Goal: Transaction & Acquisition: Purchase product/service

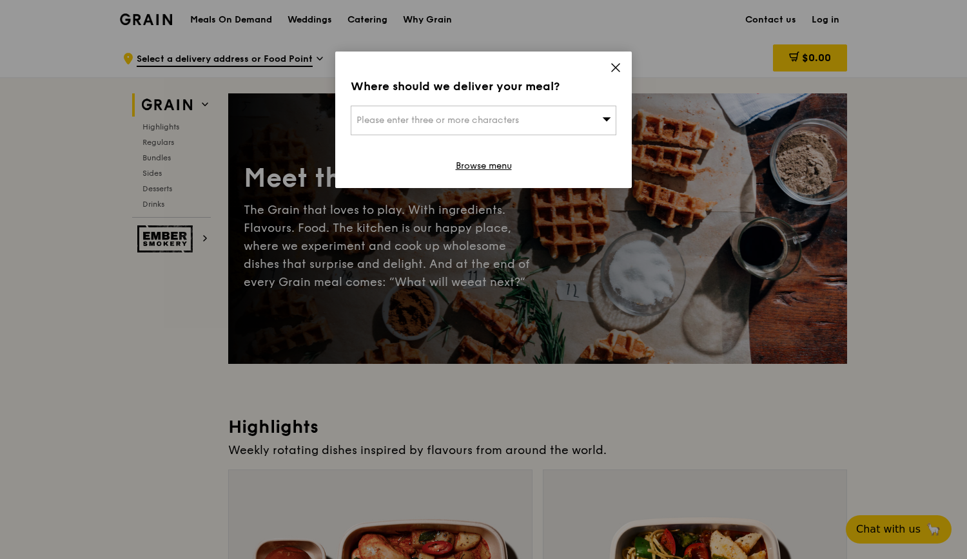
click at [623, 66] on div "Where should we deliver your meal? Please enter three or more characters Browse…" at bounding box center [483, 120] width 296 height 137
click at [617, 69] on icon at bounding box center [616, 68] width 8 height 8
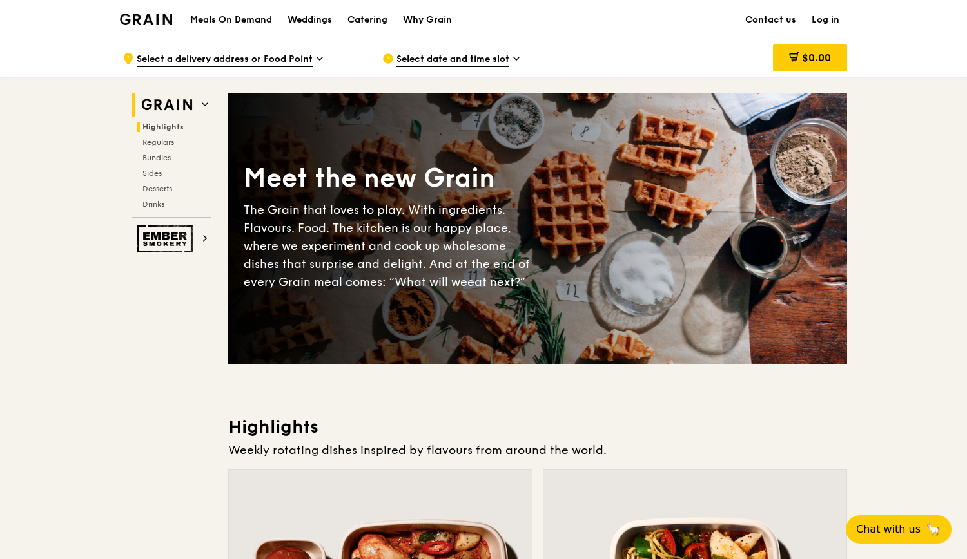
click at [159, 124] on span "Highlights" at bounding box center [162, 126] width 41 height 9
click at [437, 15] on div "Why Grain" at bounding box center [427, 20] width 49 height 39
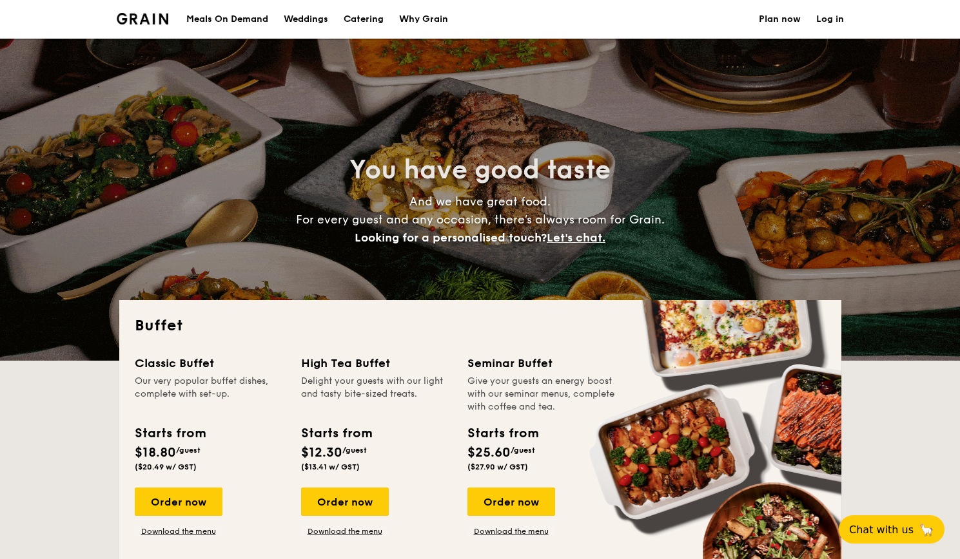
select select
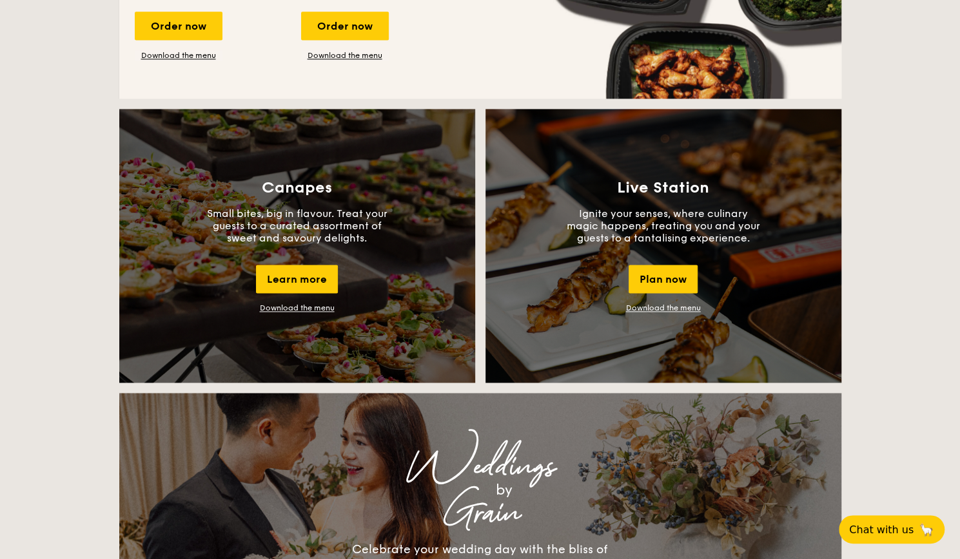
scroll to position [1031, 0]
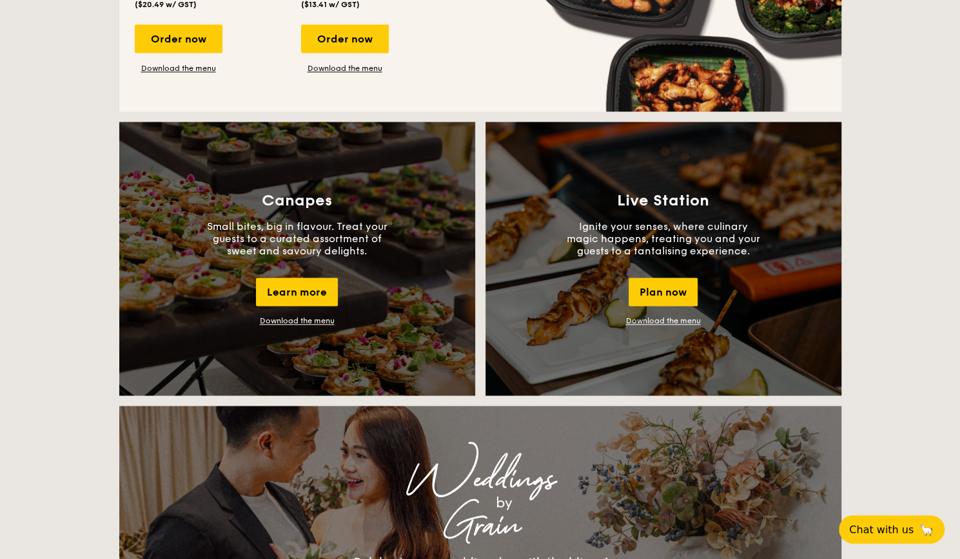
click at [309, 320] on link "Download the menu" at bounding box center [297, 320] width 75 height 9
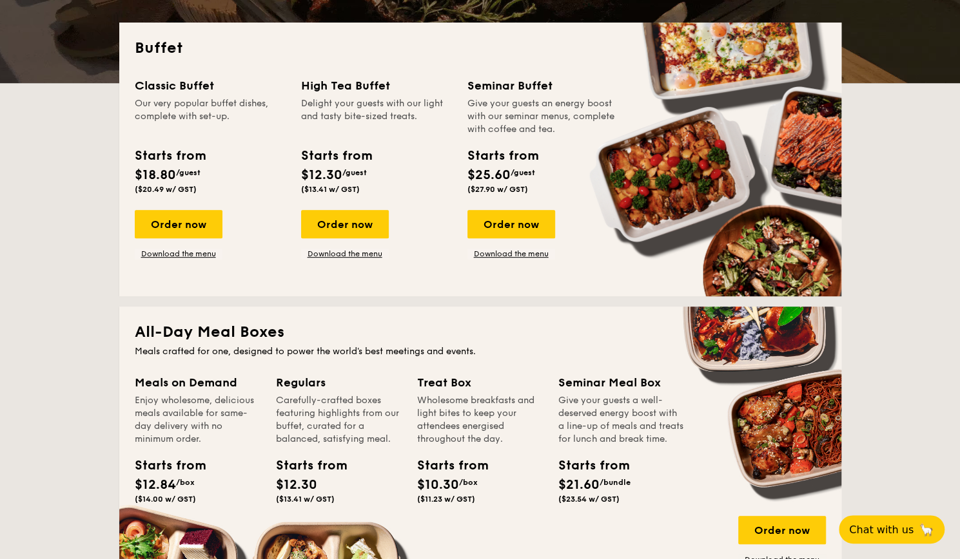
scroll to position [258, 0]
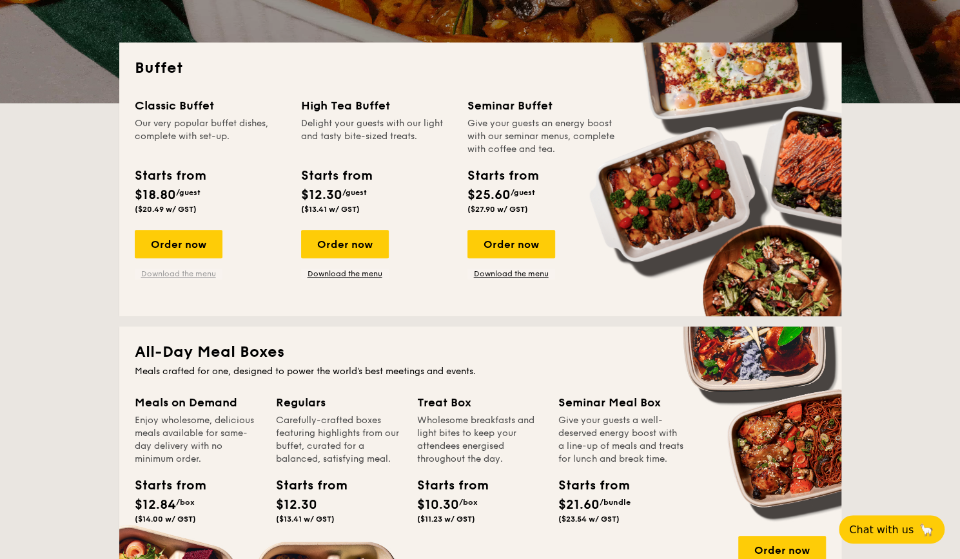
click at [192, 278] on link "Download the menu" at bounding box center [179, 274] width 88 height 10
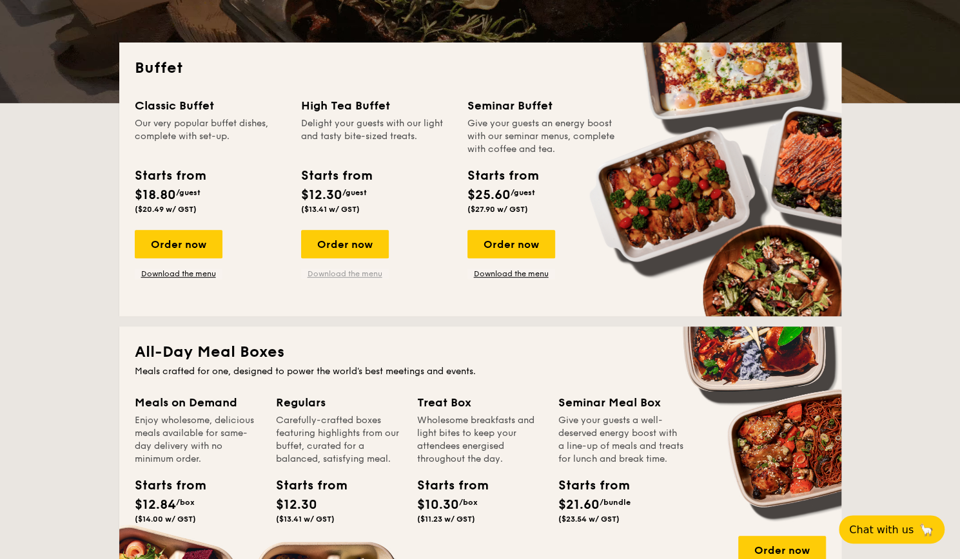
click at [345, 271] on link "Download the menu" at bounding box center [345, 274] width 88 height 10
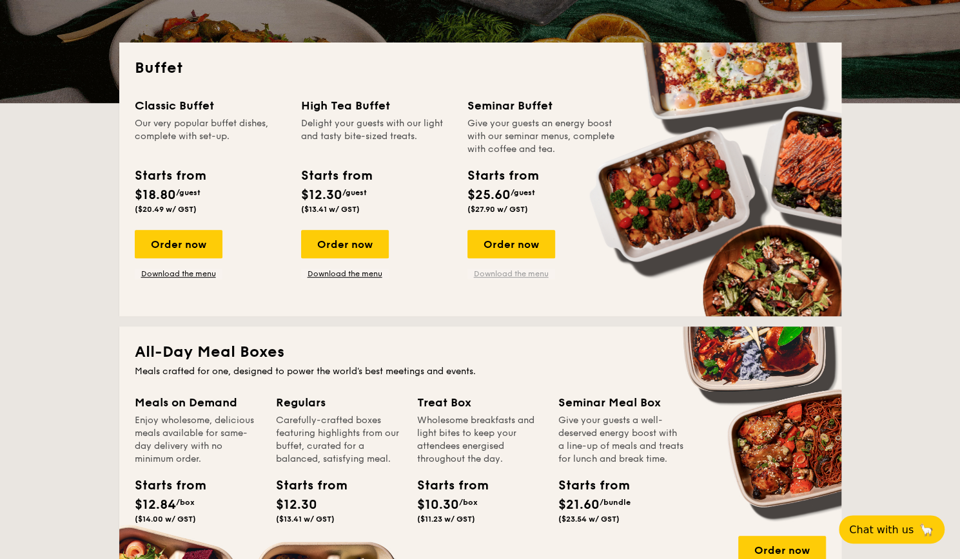
click at [515, 271] on link "Download the menu" at bounding box center [511, 274] width 88 height 10
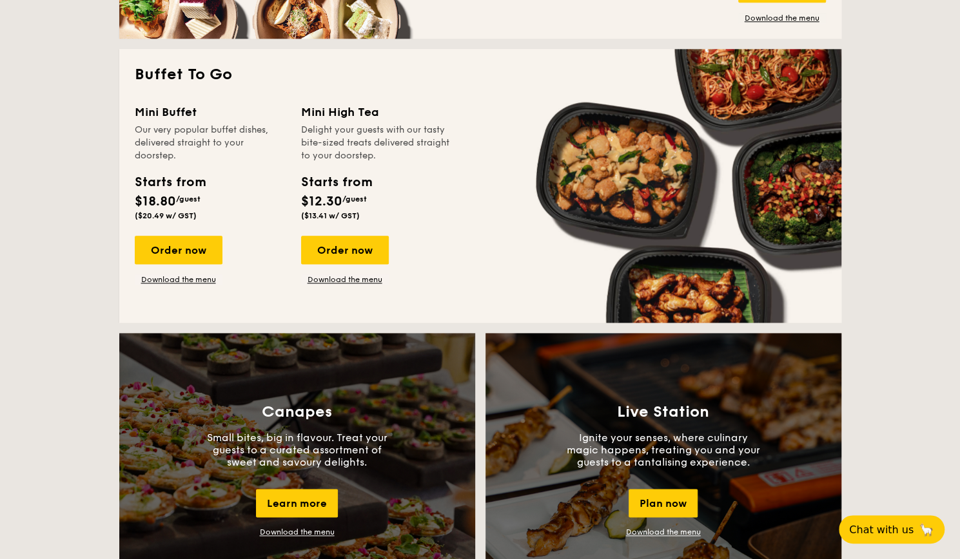
scroll to position [838, 0]
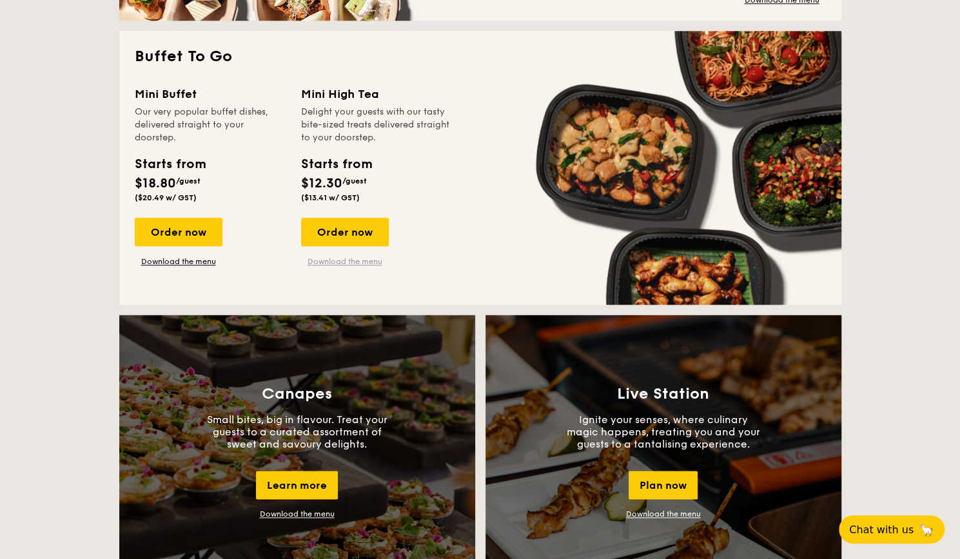
click at [351, 264] on link "Download the menu" at bounding box center [345, 262] width 88 height 10
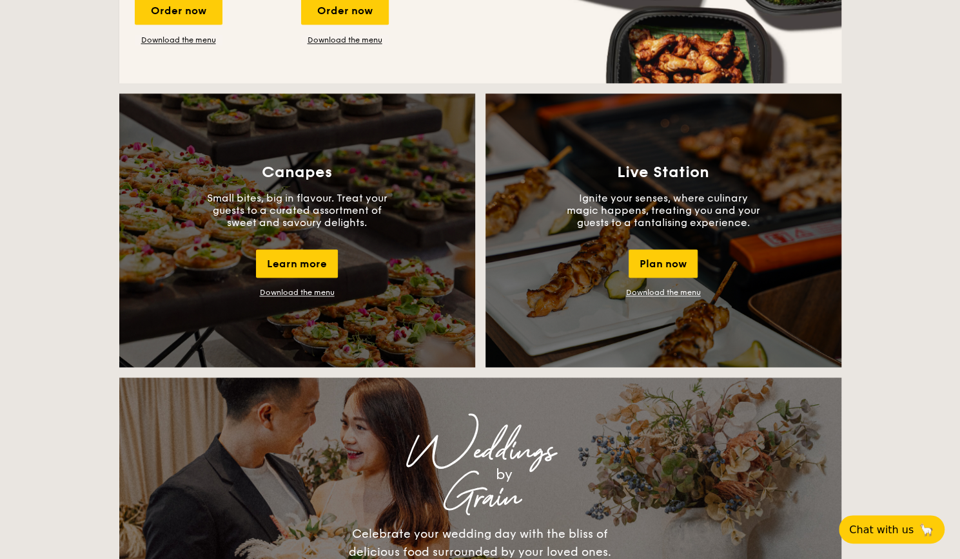
scroll to position [1096, 0]
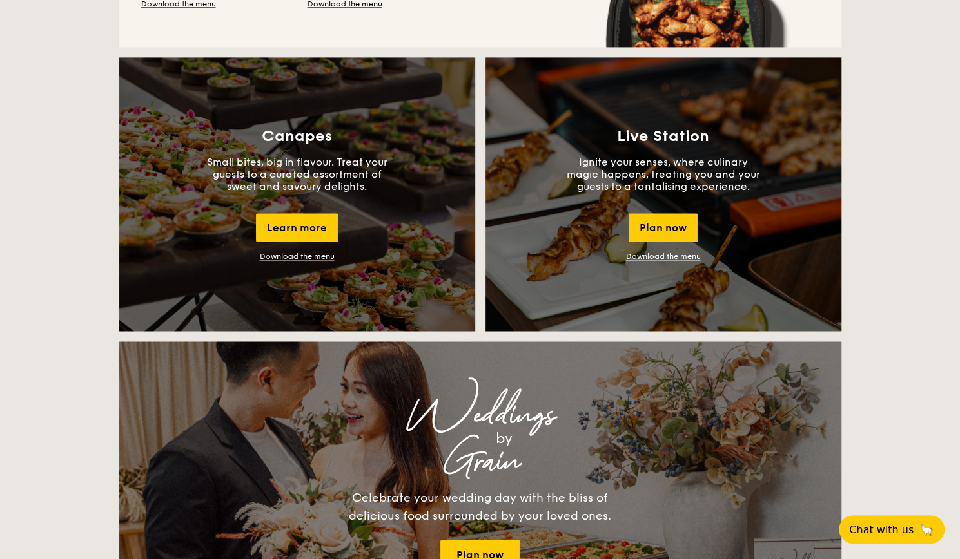
click at [650, 255] on link "Download the menu" at bounding box center [663, 256] width 75 height 9
click at [296, 253] on link "Download the menu" at bounding box center [297, 256] width 75 height 9
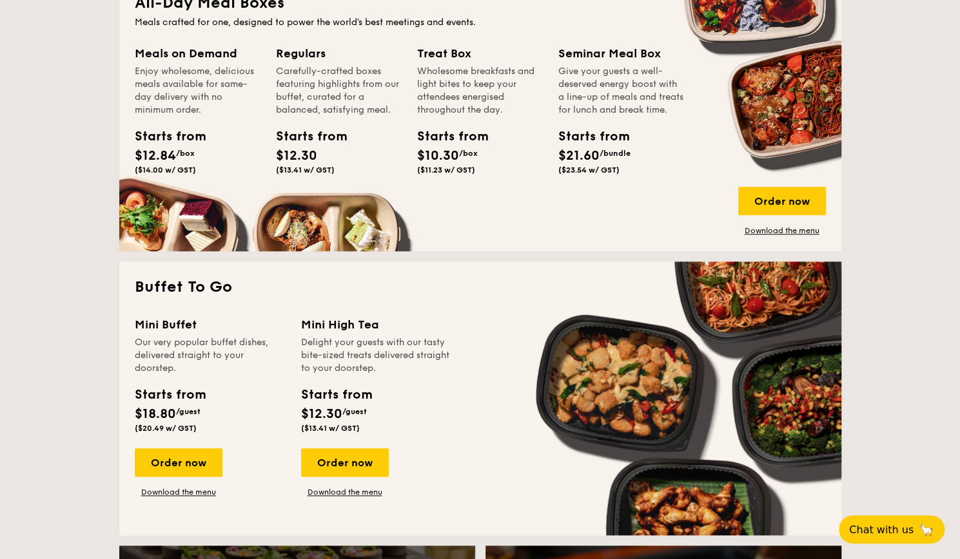
scroll to position [516, 0]
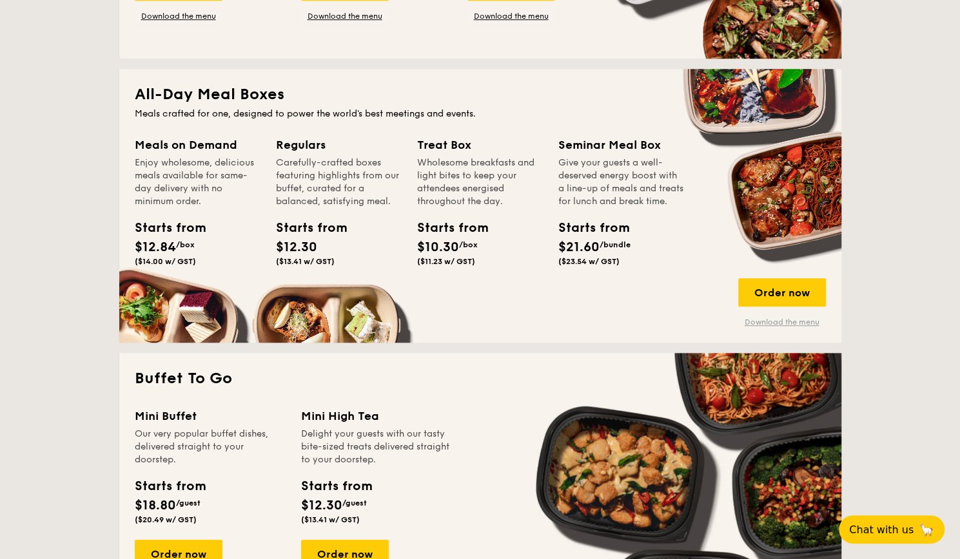
click at [759, 318] on link "Download the menu" at bounding box center [782, 322] width 88 height 10
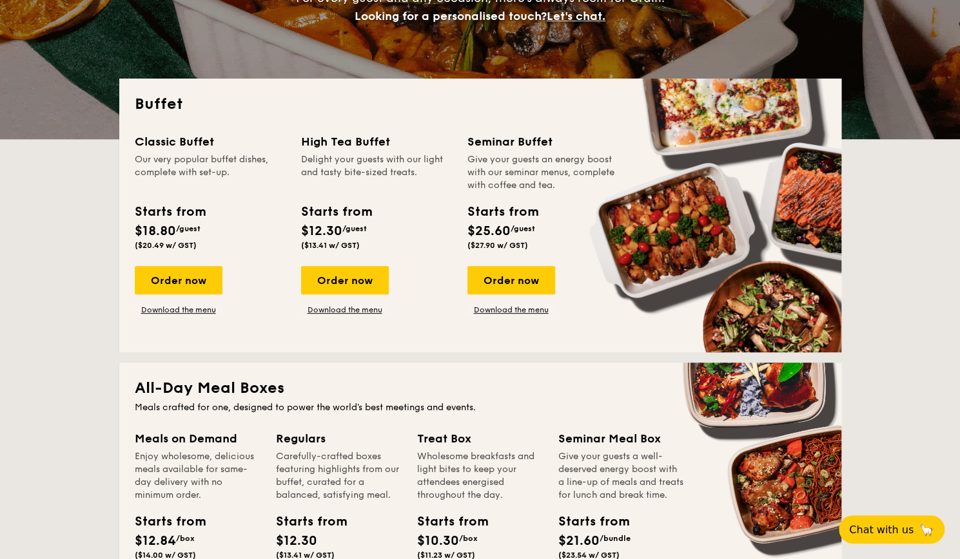
scroll to position [193, 0]
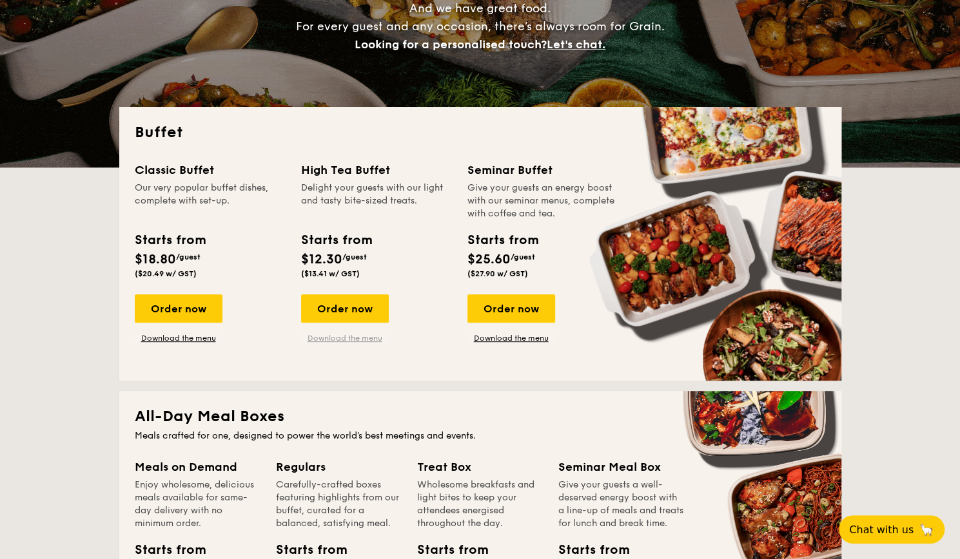
click at [364, 334] on link "Download the menu" at bounding box center [345, 338] width 88 height 10
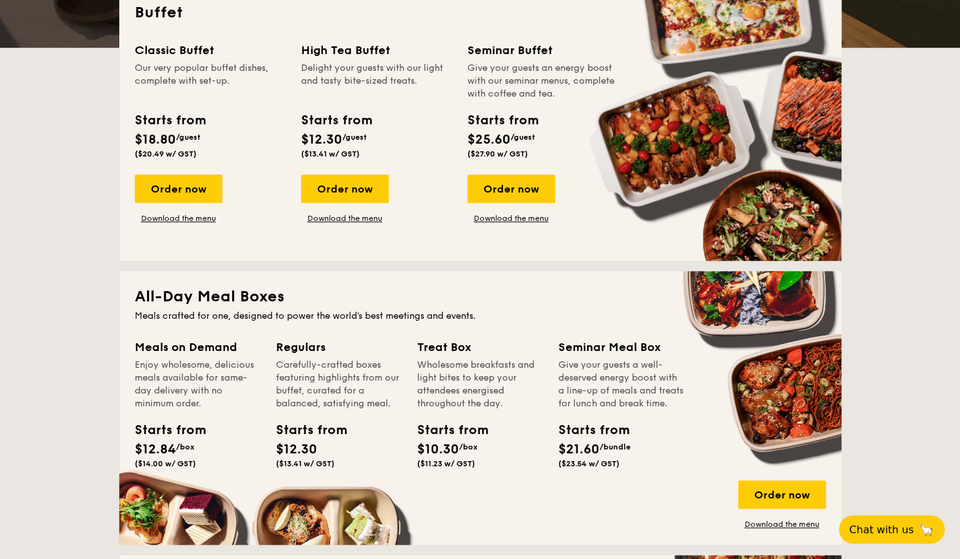
scroll to position [258, 0]
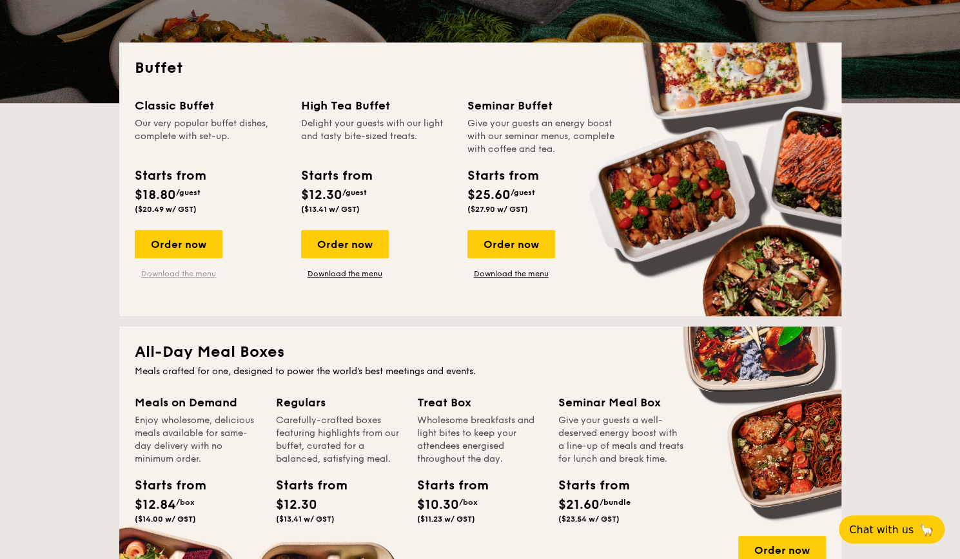
click at [167, 277] on link "Download the menu" at bounding box center [179, 274] width 88 height 10
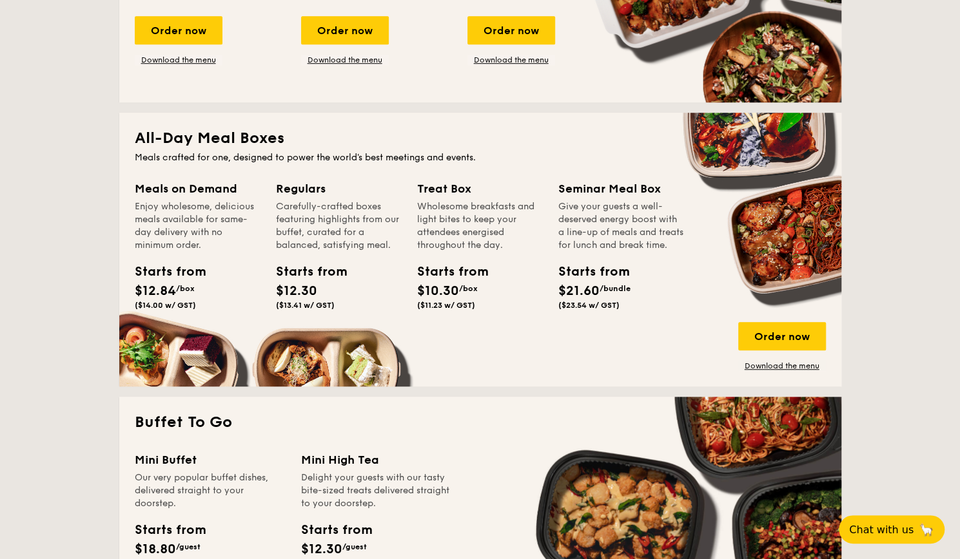
scroll to position [451, 0]
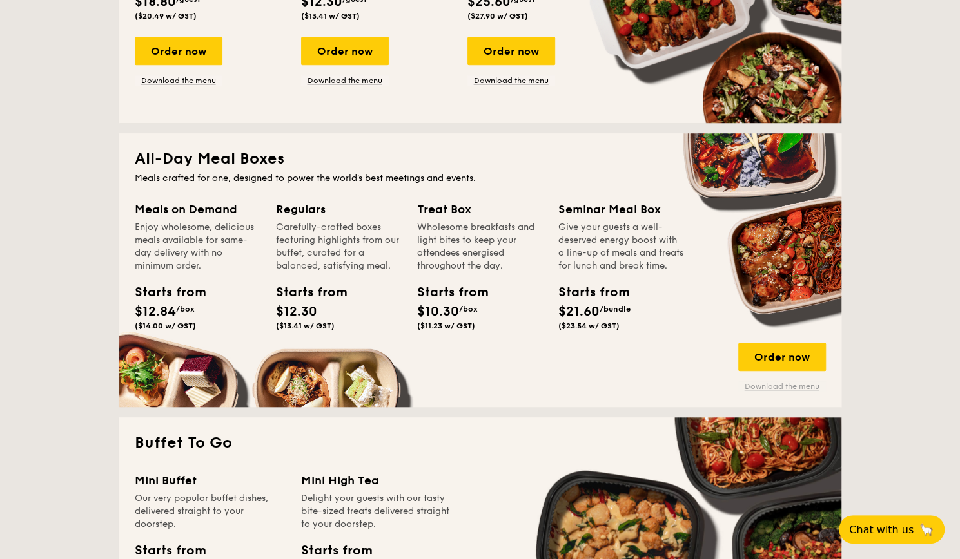
click at [755, 386] on link "Download the menu" at bounding box center [782, 387] width 88 height 10
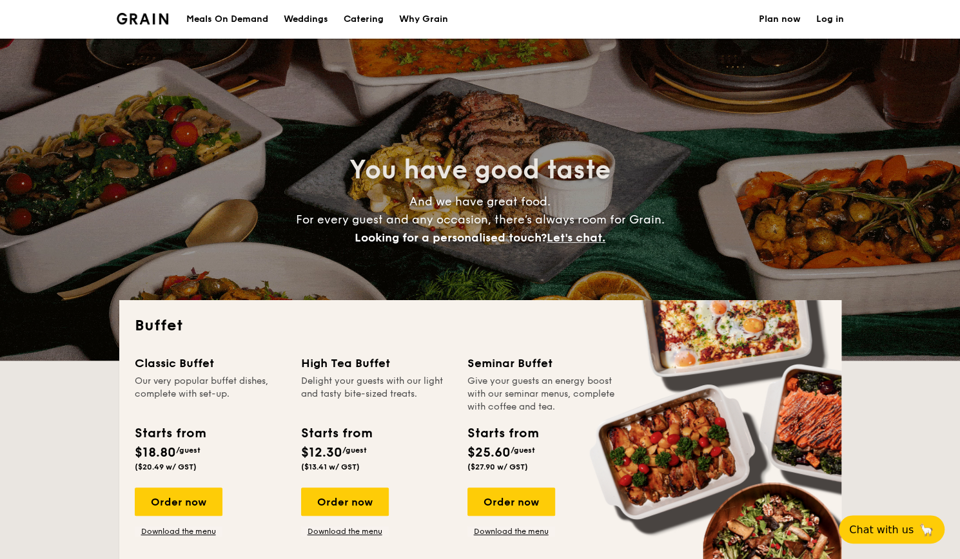
click at [232, 10] on div "Meals On Demand" at bounding box center [227, 19] width 82 height 39
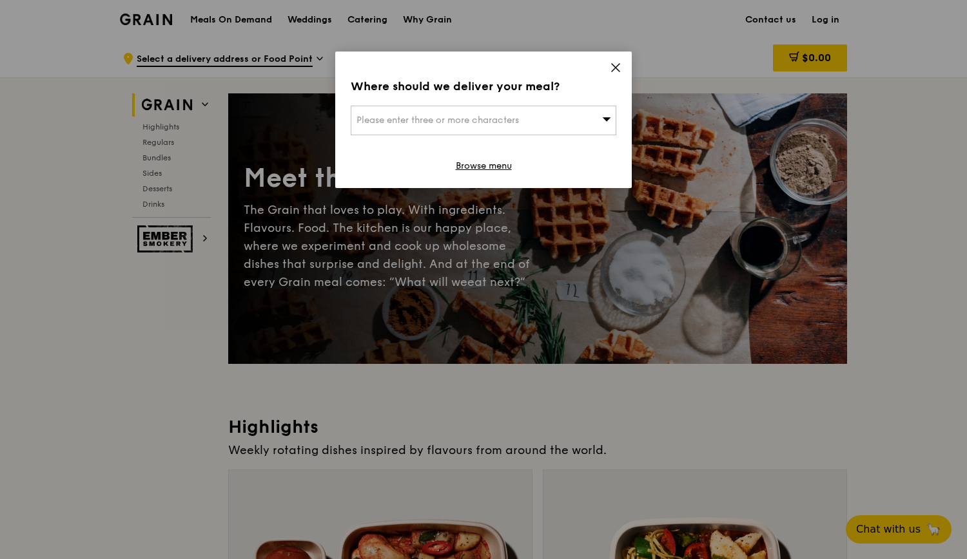
click at [619, 65] on icon at bounding box center [616, 68] width 8 height 8
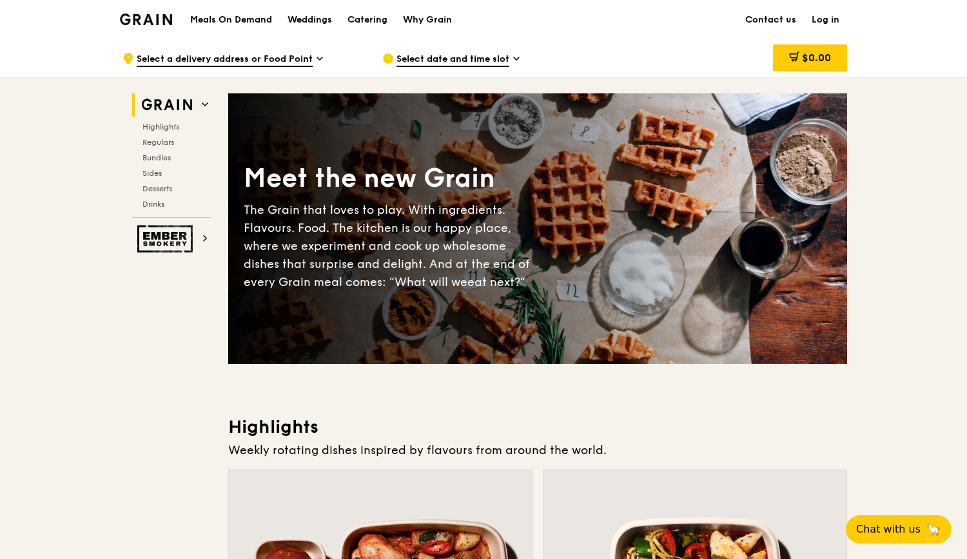
click at [823, 21] on link "Log in" at bounding box center [825, 20] width 43 height 39
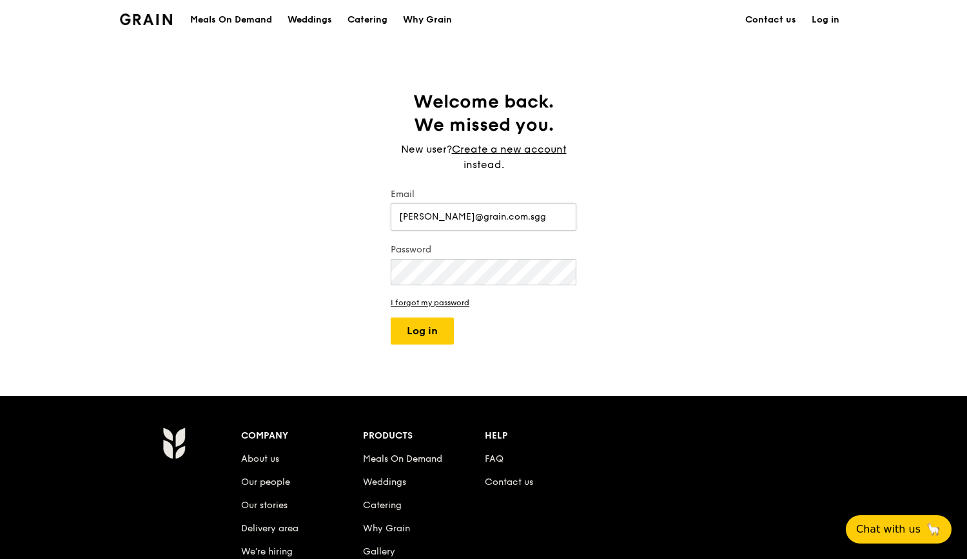
type input "gwen@grain.com.sg"
click at [422, 328] on button "Log in" at bounding box center [422, 331] width 63 height 27
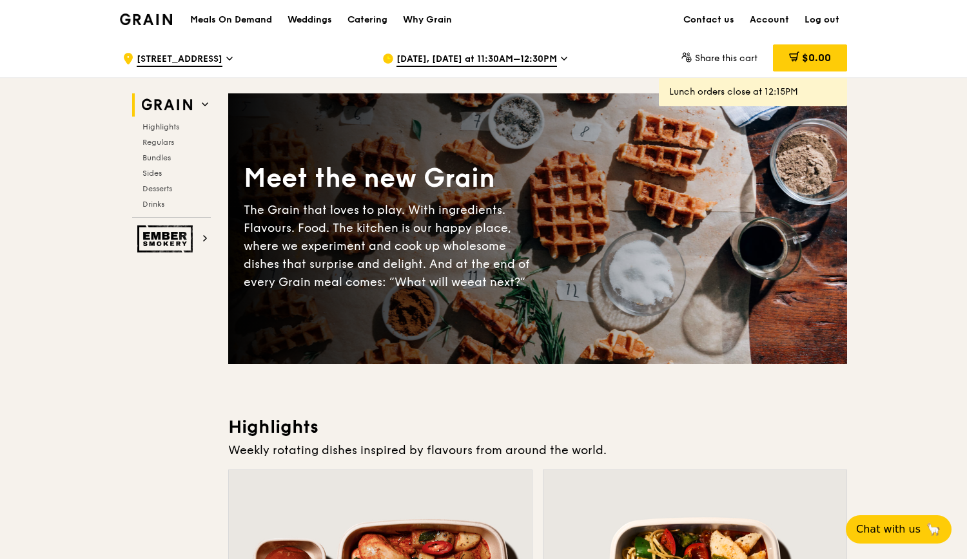
click at [465, 58] on span "Sep 15, Today at 11:30AM–12:30PM" at bounding box center [476, 60] width 160 height 14
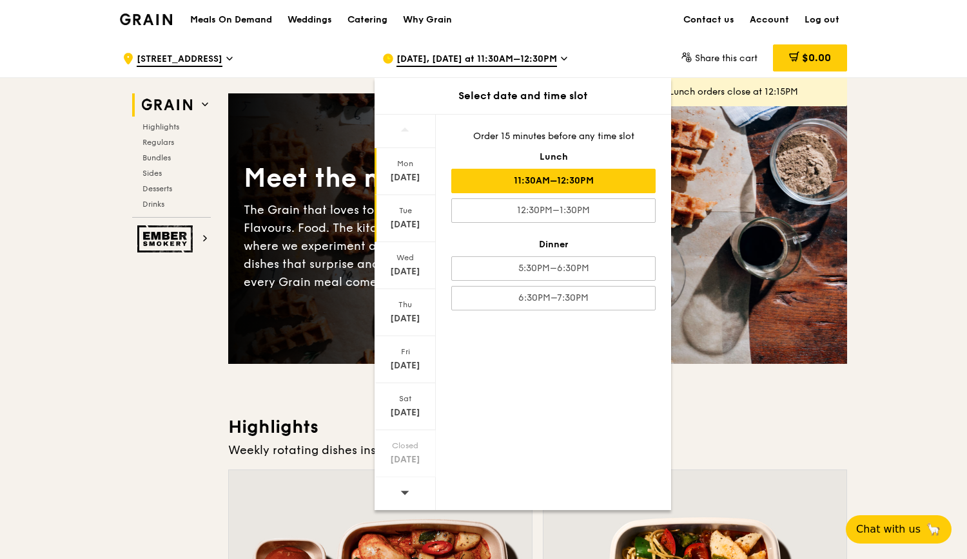
click at [411, 221] on div "Sep 16" at bounding box center [404, 224] width 57 height 13
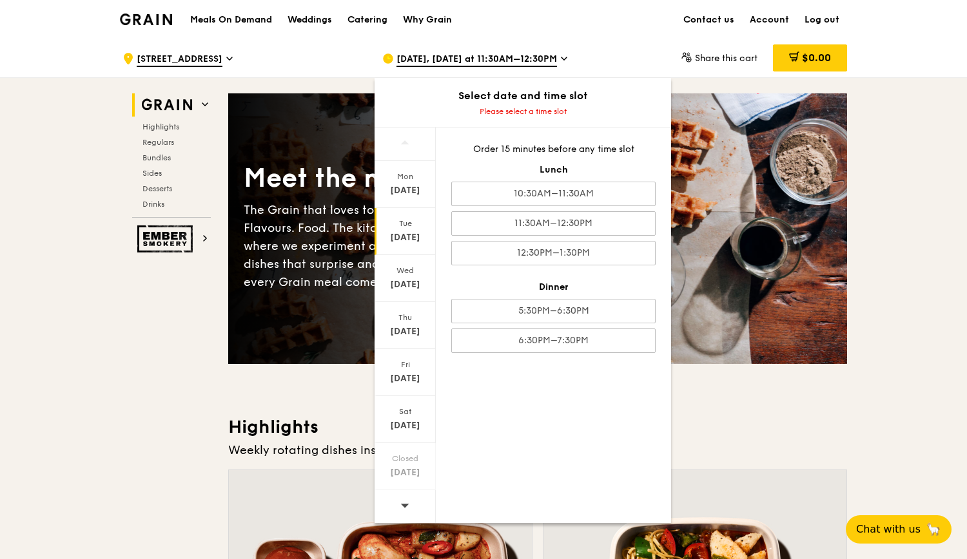
click at [415, 235] on div "Sep 16" at bounding box center [404, 237] width 57 height 13
click at [403, 233] on div "Sep 16" at bounding box center [404, 237] width 57 height 13
click at [410, 239] on div "Sep 16" at bounding box center [404, 237] width 57 height 13
click at [407, 224] on div "Tue" at bounding box center [404, 223] width 57 height 10
click at [423, 239] on div "Sep 16" at bounding box center [404, 237] width 57 height 13
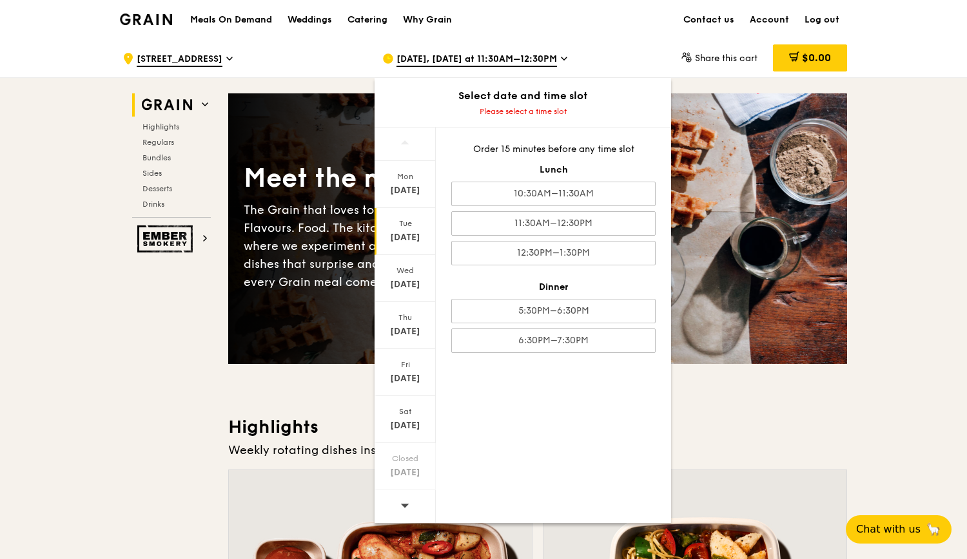
click at [408, 235] on div "Sep 16" at bounding box center [404, 237] width 57 height 13
click at [403, 234] on div "Sep 16" at bounding box center [404, 237] width 57 height 13
drag, startPoint x: 399, startPoint y: 233, endPoint x: 446, endPoint y: 226, distance: 47.5
click at [399, 232] on div "[DATE]" at bounding box center [404, 237] width 57 height 13
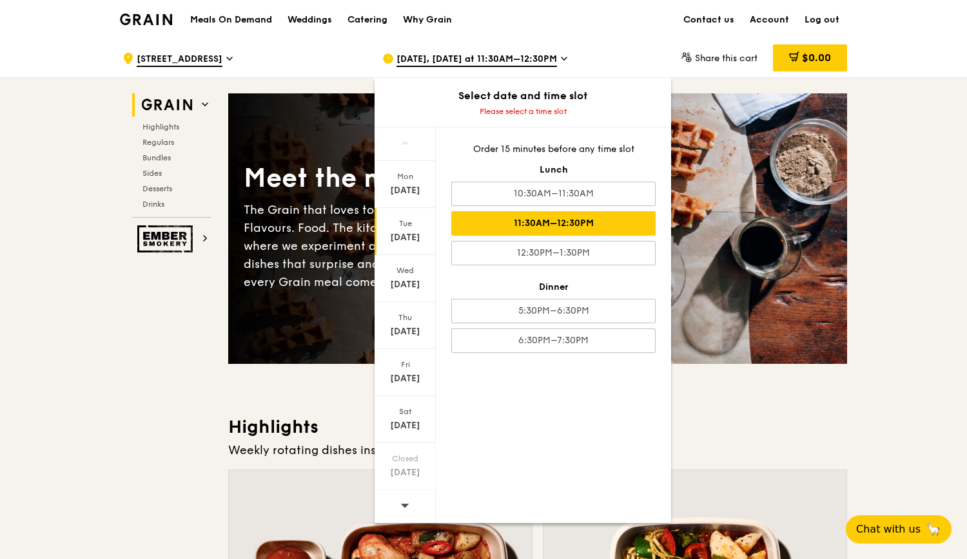
click at [578, 224] on div "11:30AM–12:30PM" at bounding box center [553, 223] width 204 height 24
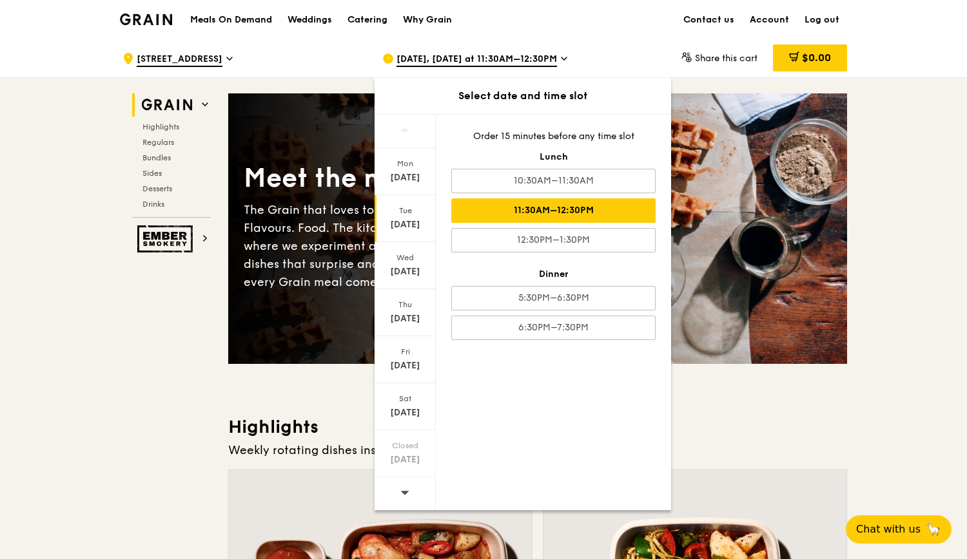
click at [561, 206] on div "11:30AM–12:30PM" at bounding box center [553, 211] width 204 height 24
click at [585, 207] on div "11:30AM–12:30PM" at bounding box center [553, 211] width 204 height 24
click at [538, 208] on div "11:30AM–12:30PM" at bounding box center [553, 211] width 204 height 24
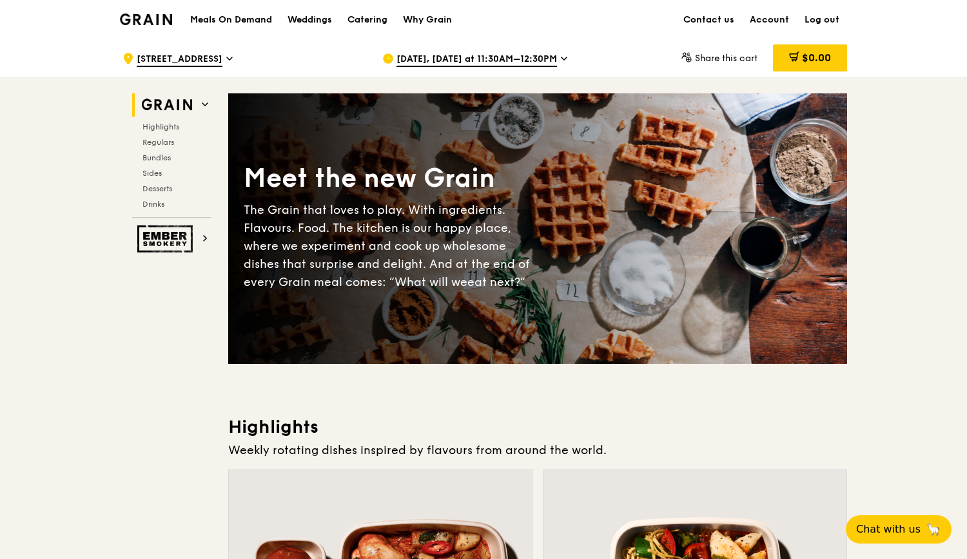
click at [538, 63] on span "[DATE], [DATE] at 11:30AM–12:30PM" at bounding box center [476, 60] width 160 height 14
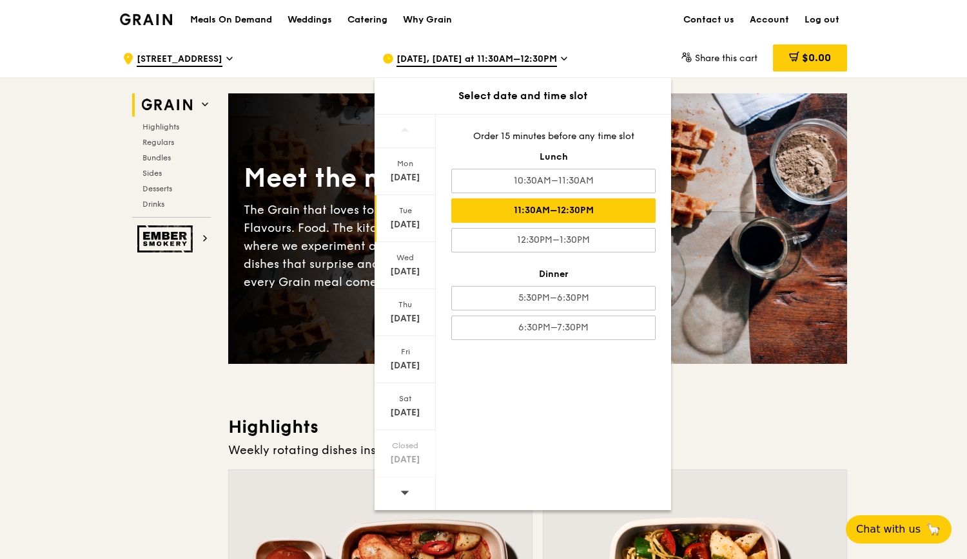
click at [521, 207] on div "11:30AM–12:30PM" at bounding box center [553, 211] width 204 height 24
click at [246, 19] on h1 "Meals On Demand" at bounding box center [231, 20] width 82 height 13
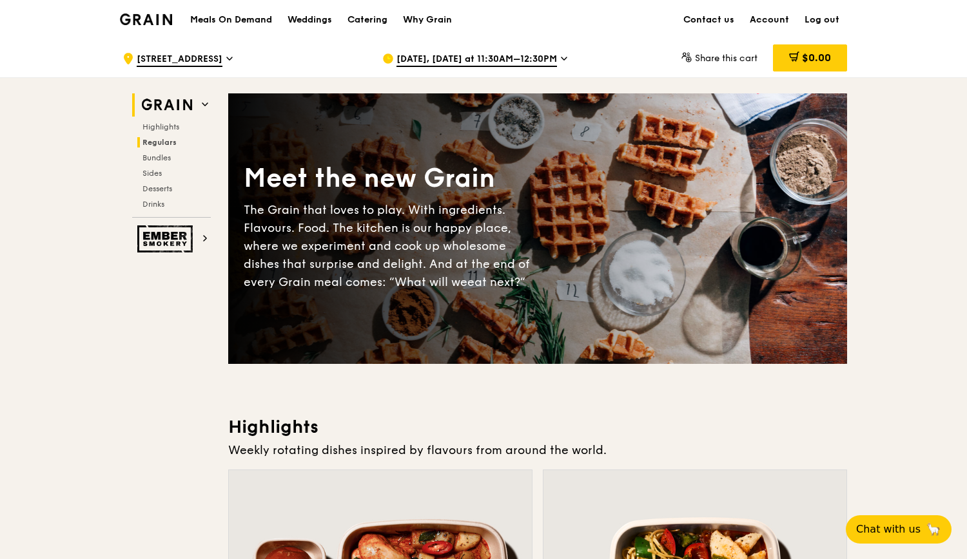
click at [164, 141] on span "Regulars" at bounding box center [159, 142] width 34 height 9
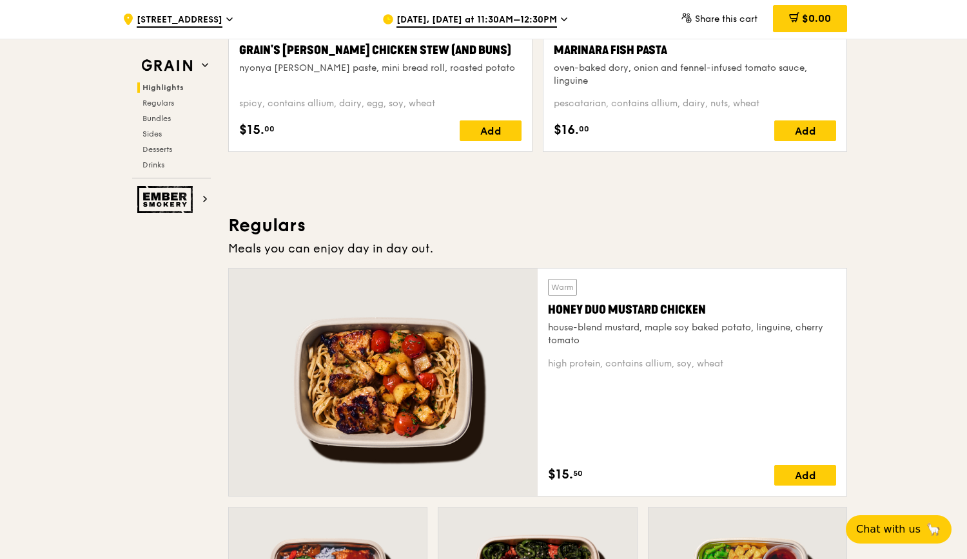
scroll to position [847, 0]
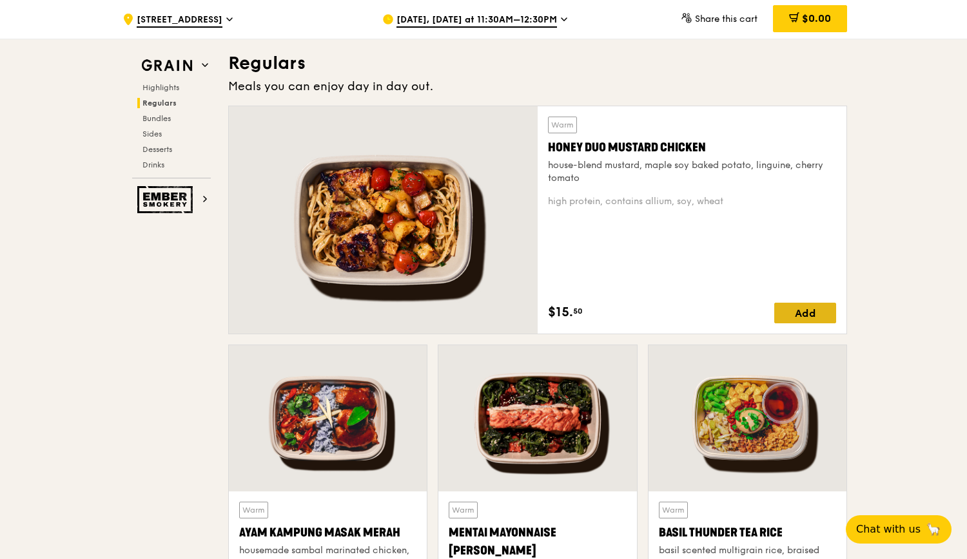
click at [811, 313] on div "Add" at bounding box center [805, 313] width 62 height 21
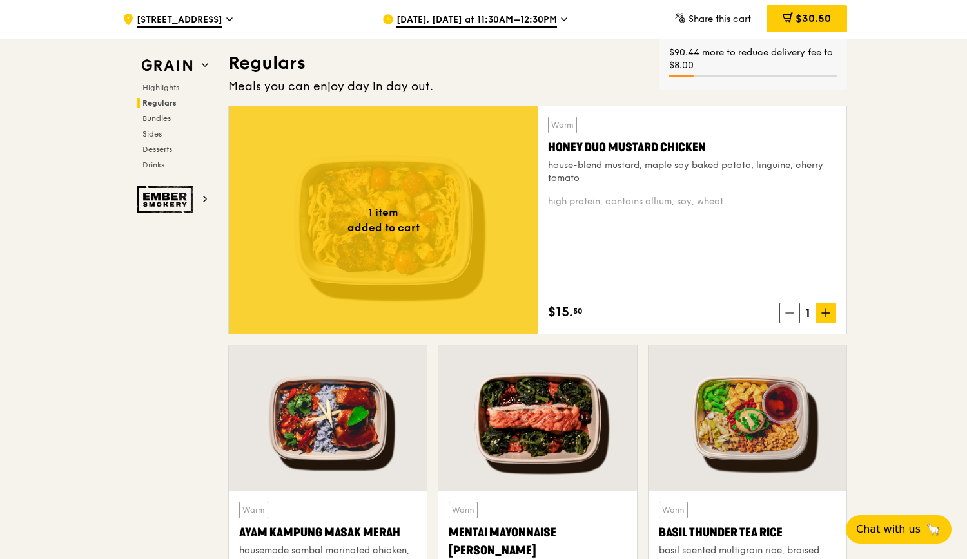
click at [465, 16] on span "[DATE], [DATE] at 11:30AM–12:30PM" at bounding box center [476, 21] width 160 height 14
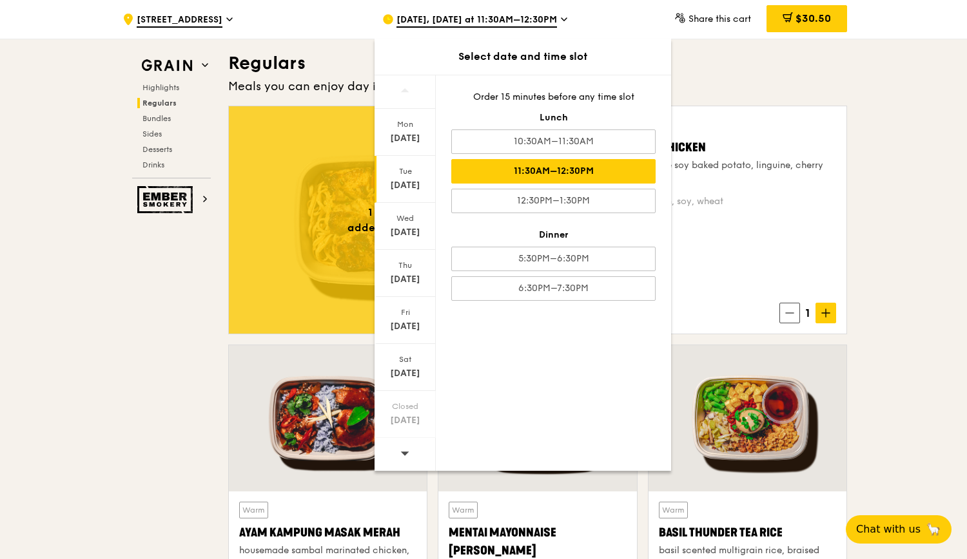
click at [547, 170] on div "11:30AM–12:30PM" at bounding box center [553, 171] width 204 height 24
click at [589, 161] on div "11:30AM–12:30PM" at bounding box center [553, 171] width 204 height 24
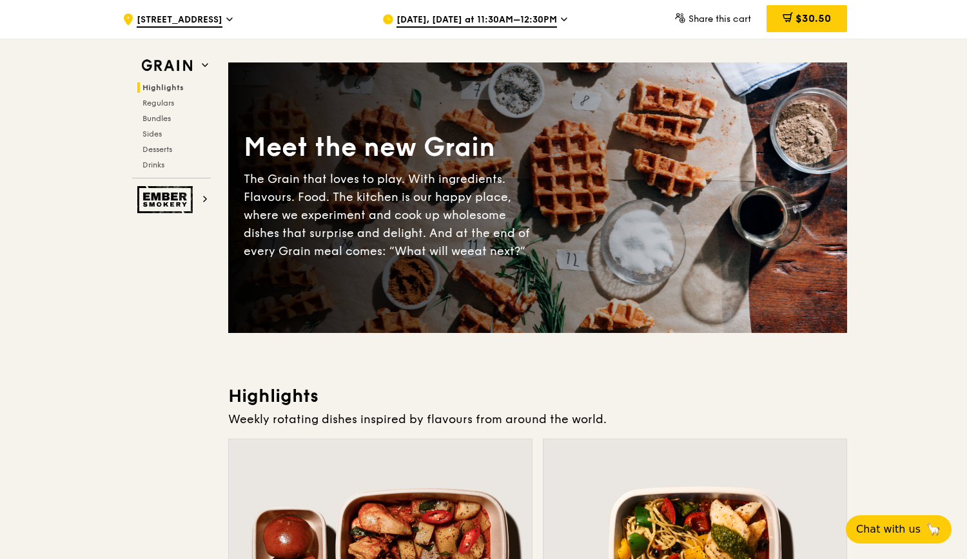
scroll to position [0, 0]
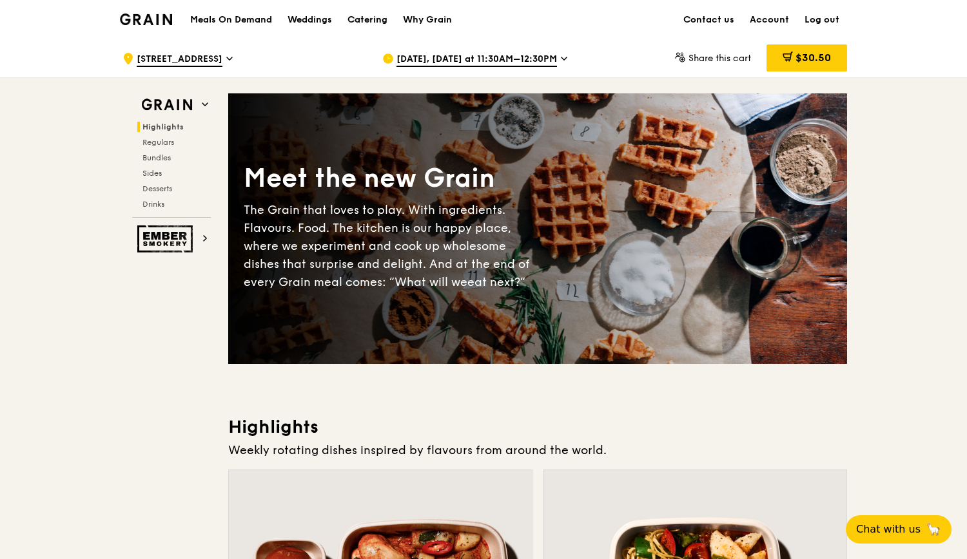
click at [380, 18] on div "Catering" at bounding box center [367, 20] width 40 height 39
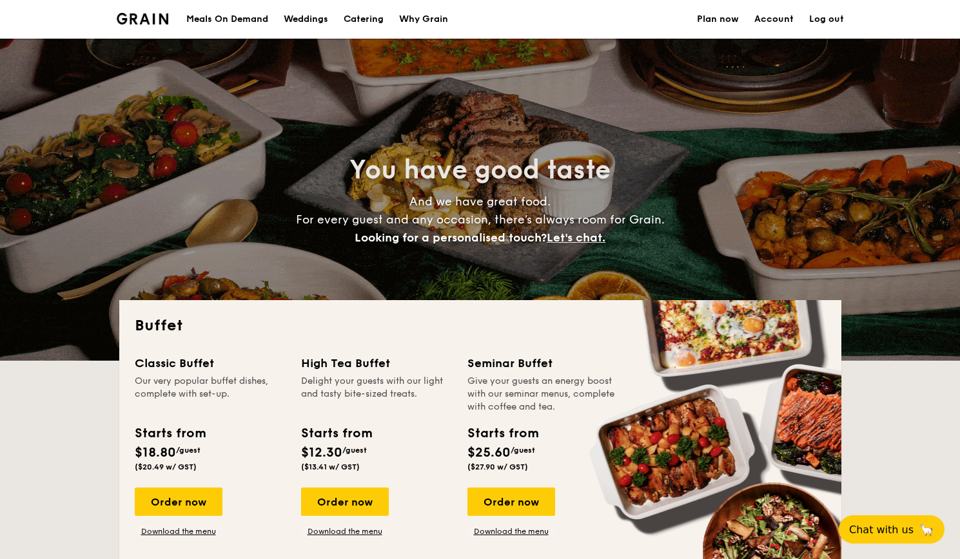
select select
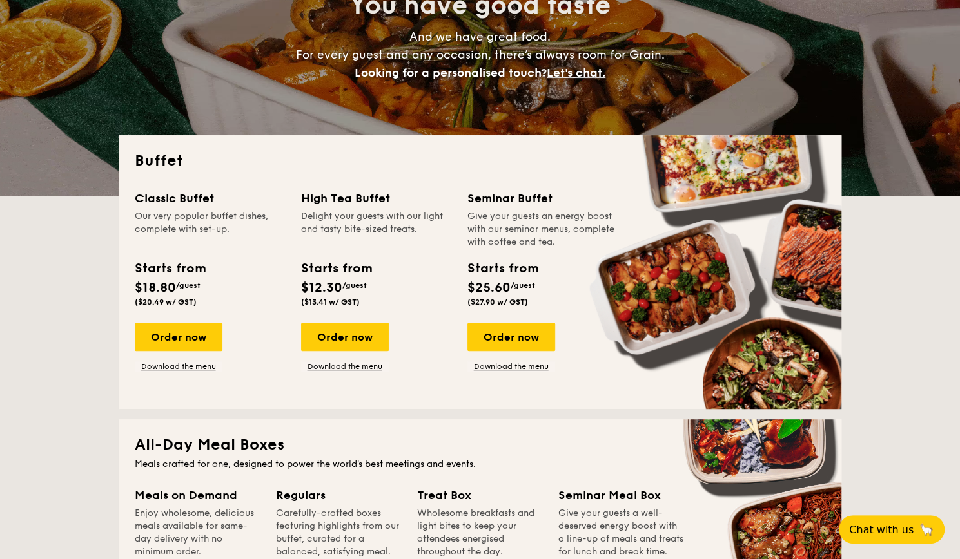
scroll to position [193, 0]
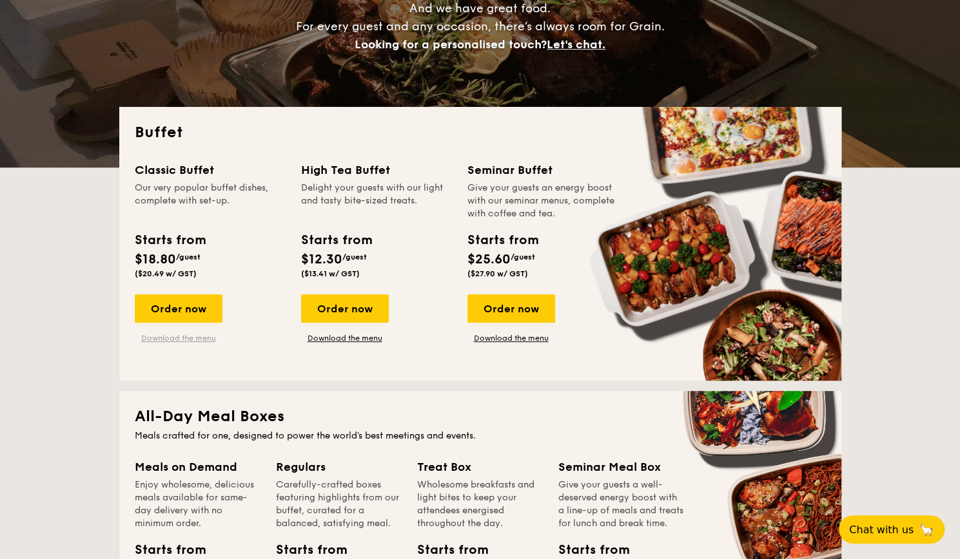
click at [190, 338] on link "Download the menu" at bounding box center [179, 338] width 88 height 10
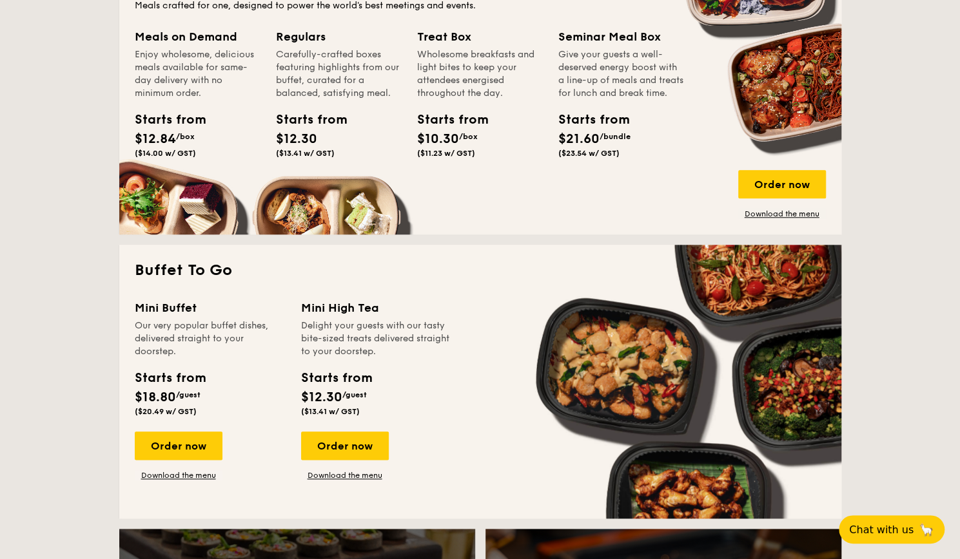
scroll to position [645, 0]
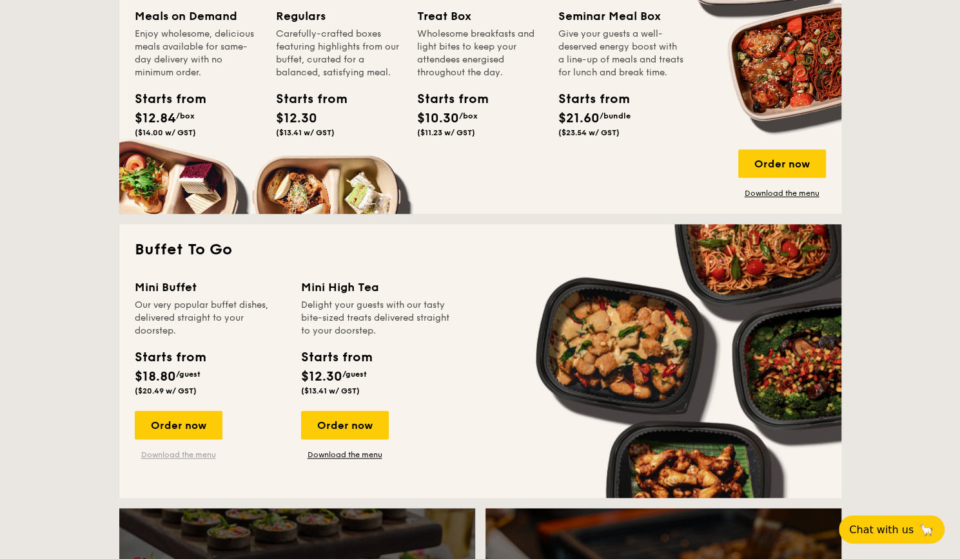
click at [200, 452] on link "Download the menu" at bounding box center [179, 455] width 88 height 10
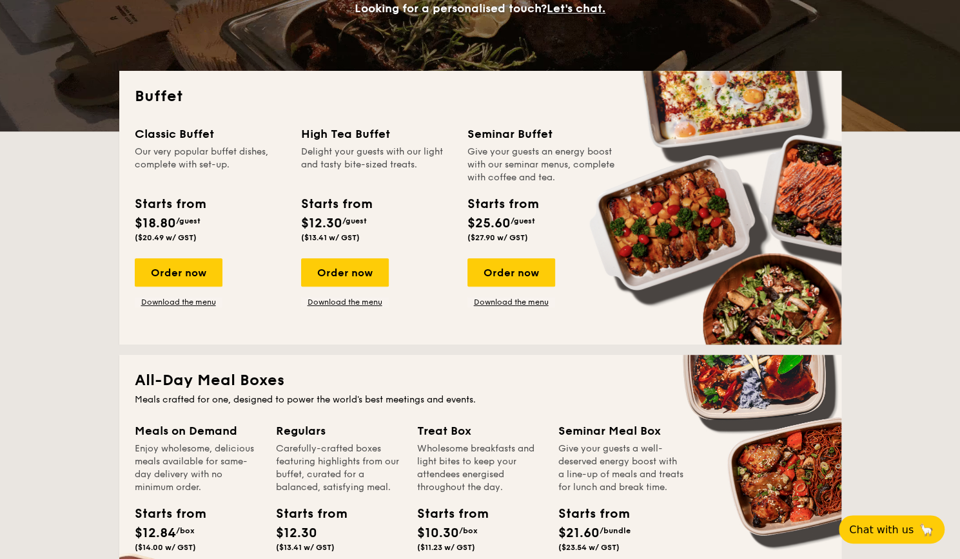
scroll to position [258, 0]
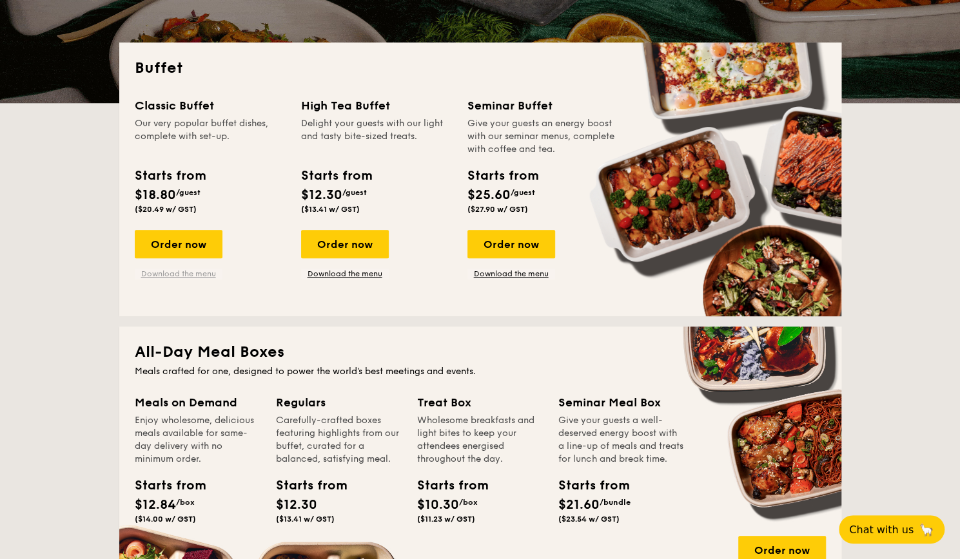
click at [177, 275] on link "Download the menu" at bounding box center [179, 274] width 88 height 10
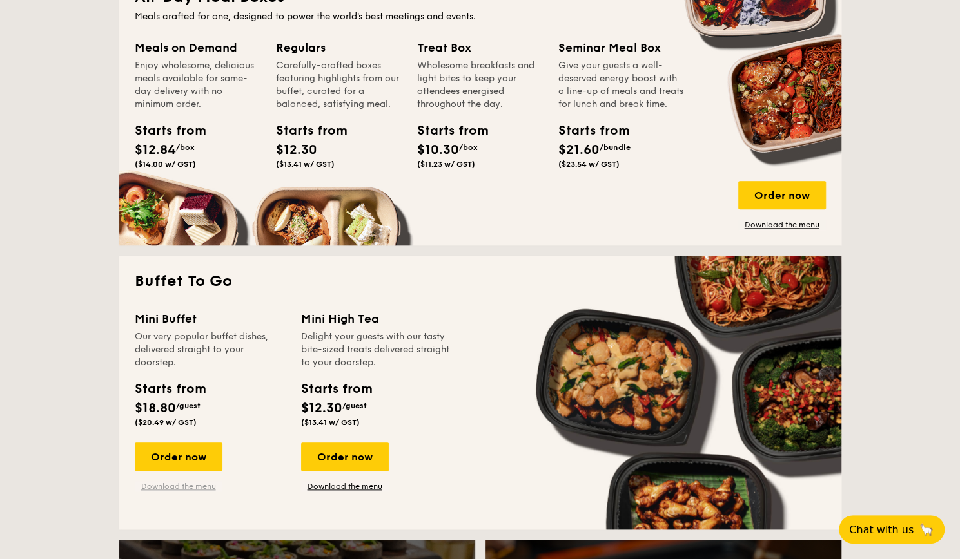
scroll to position [645, 0]
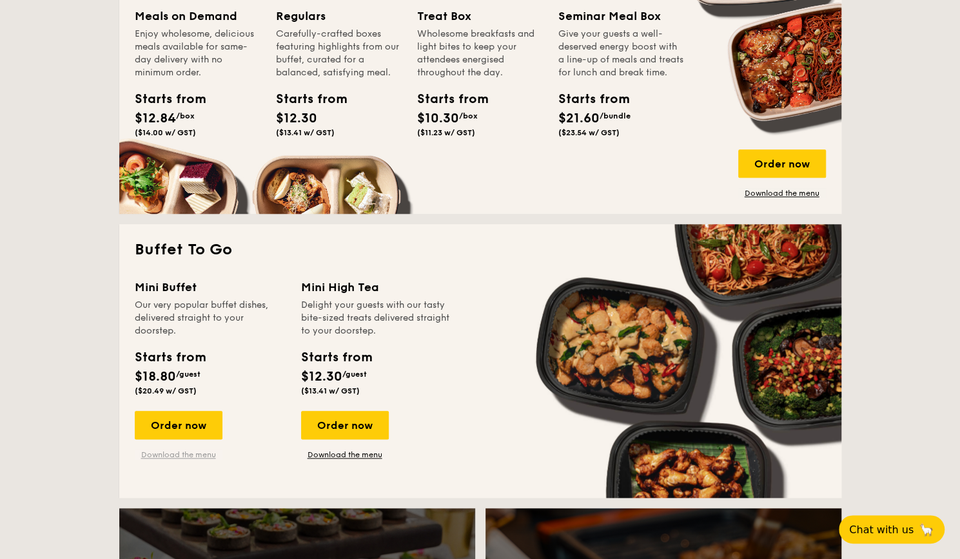
click at [183, 454] on link "Download the menu" at bounding box center [179, 455] width 88 height 10
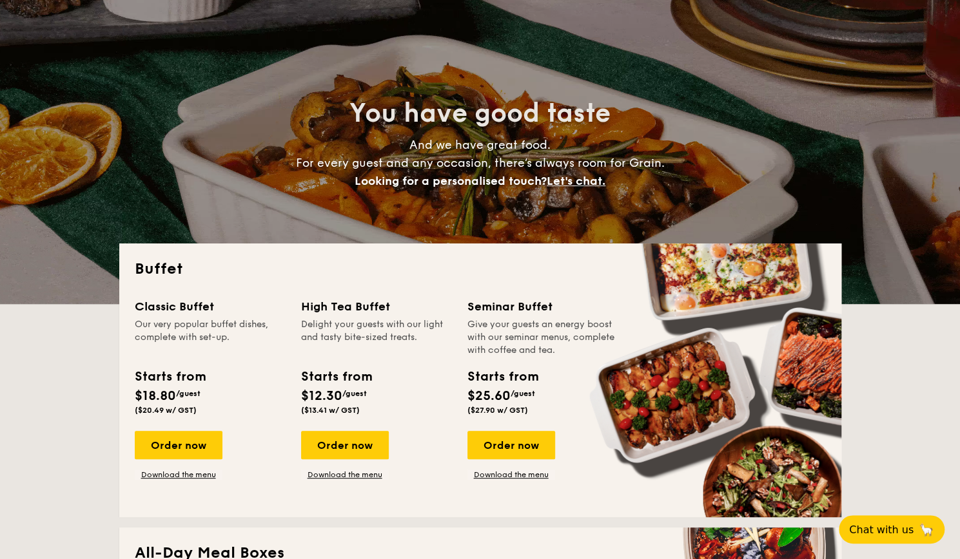
scroll to position [0, 0]
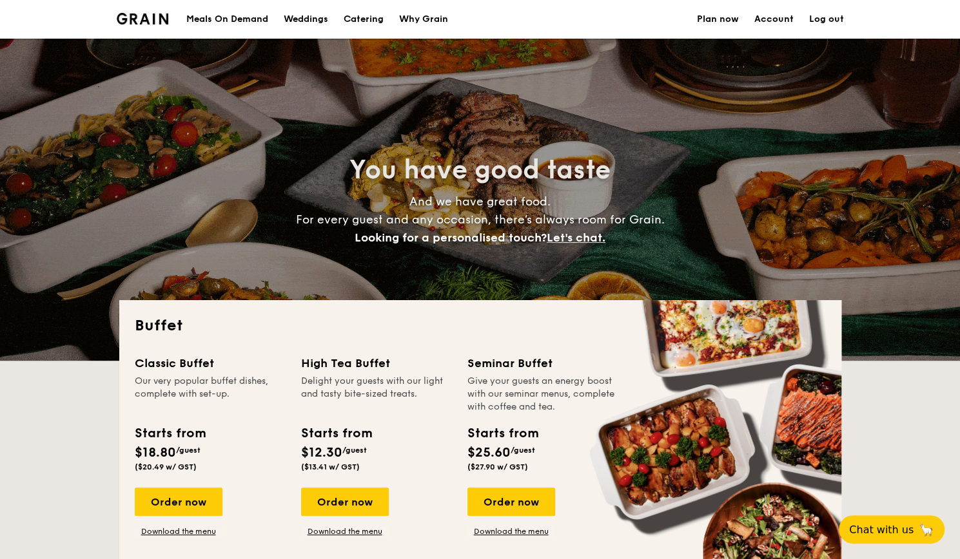
click at [373, 22] on h1 "Catering" at bounding box center [364, 19] width 40 height 39
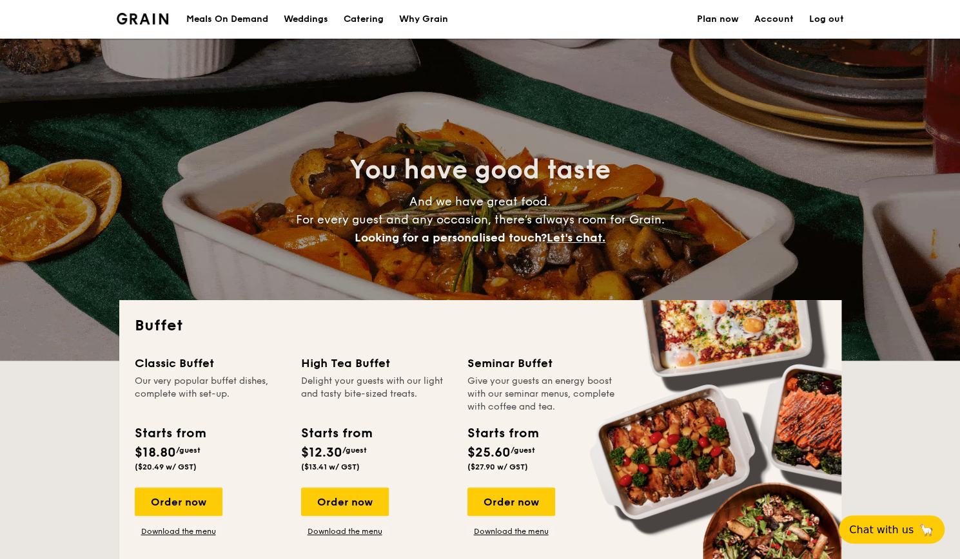
click at [231, 23] on div "Meals On Demand" at bounding box center [227, 19] width 82 height 39
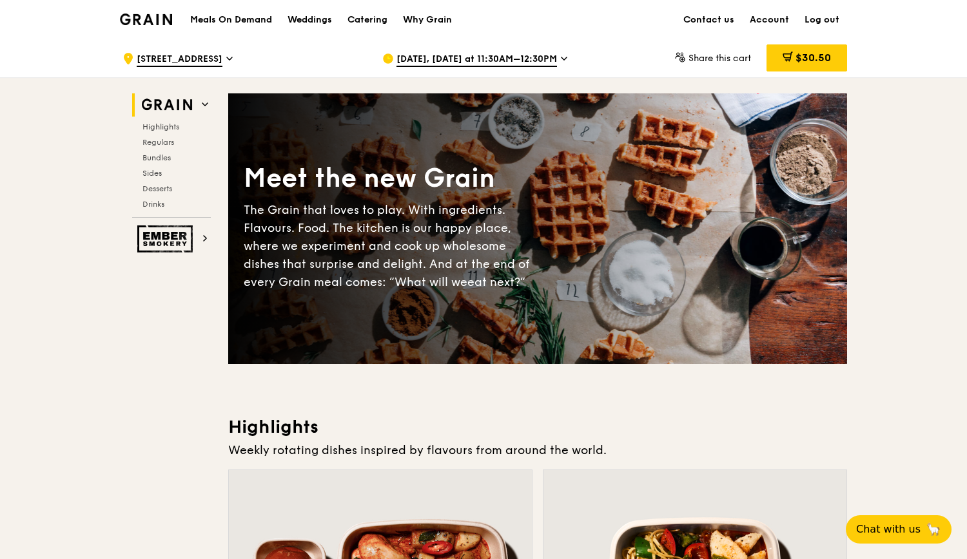
click at [546, 61] on span "[DATE], [DATE] at 11:30AM–12:30PM" at bounding box center [476, 60] width 160 height 14
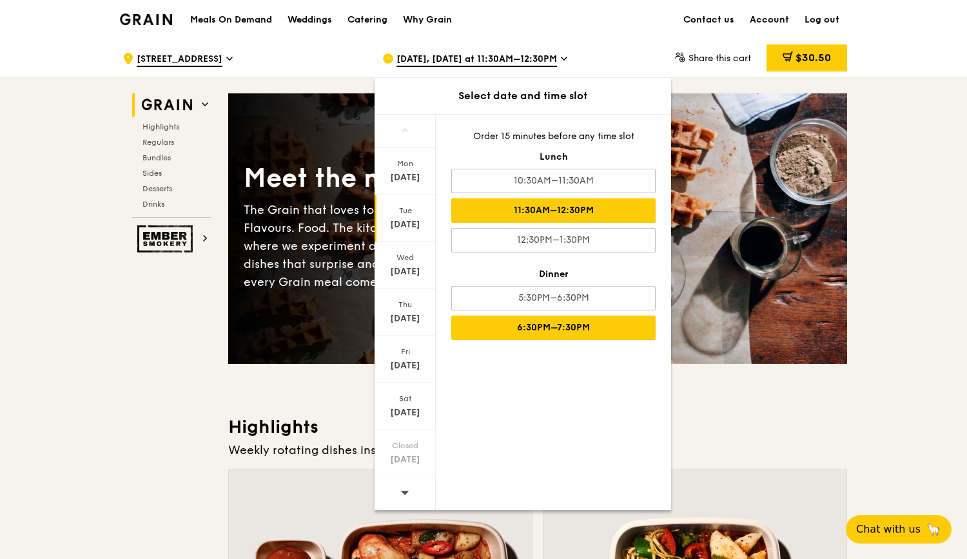
click at [581, 333] on div "6:30PM–7:30PM" at bounding box center [553, 328] width 204 height 24
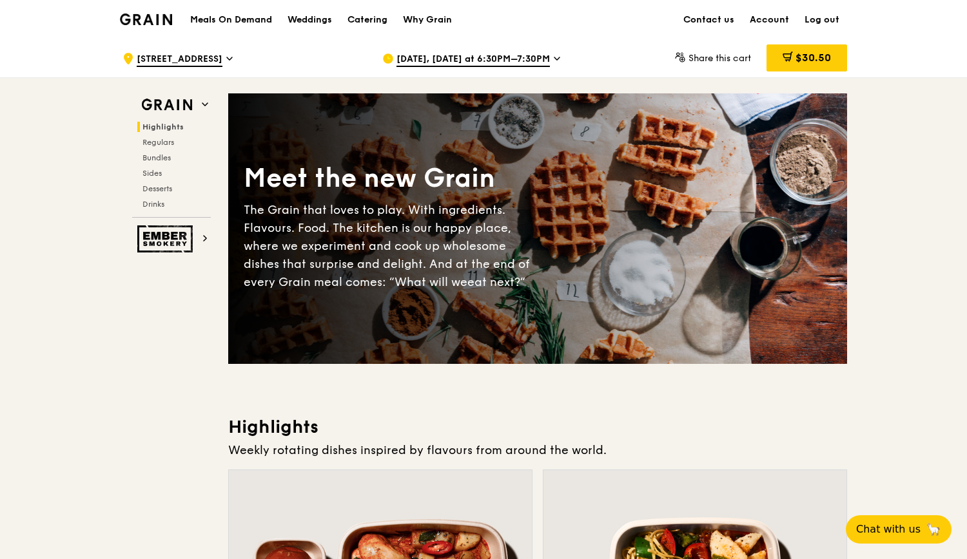
click at [474, 59] on span "Sep 16, Tomorrow at 6:30PM–7:30PM" at bounding box center [472, 60] width 153 height 14
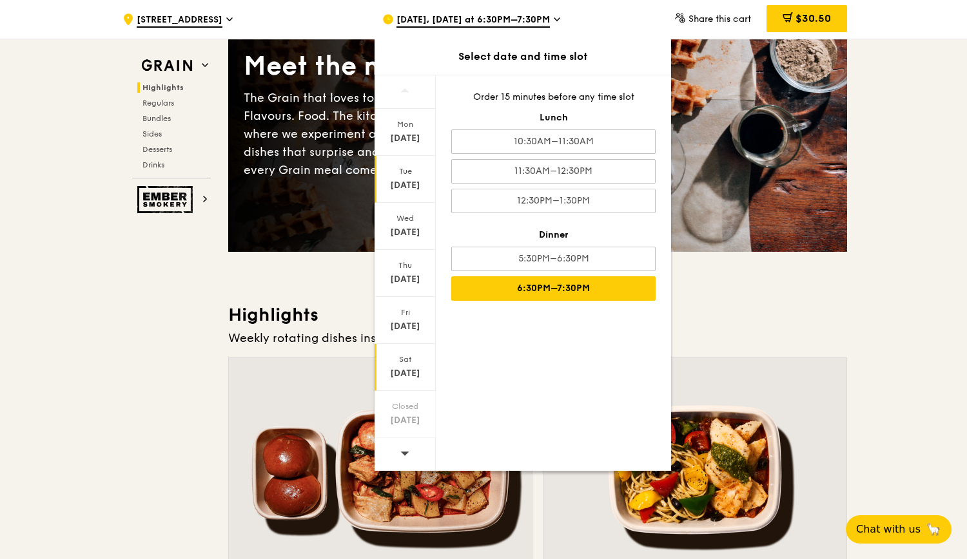
scroll to position [129, 0]
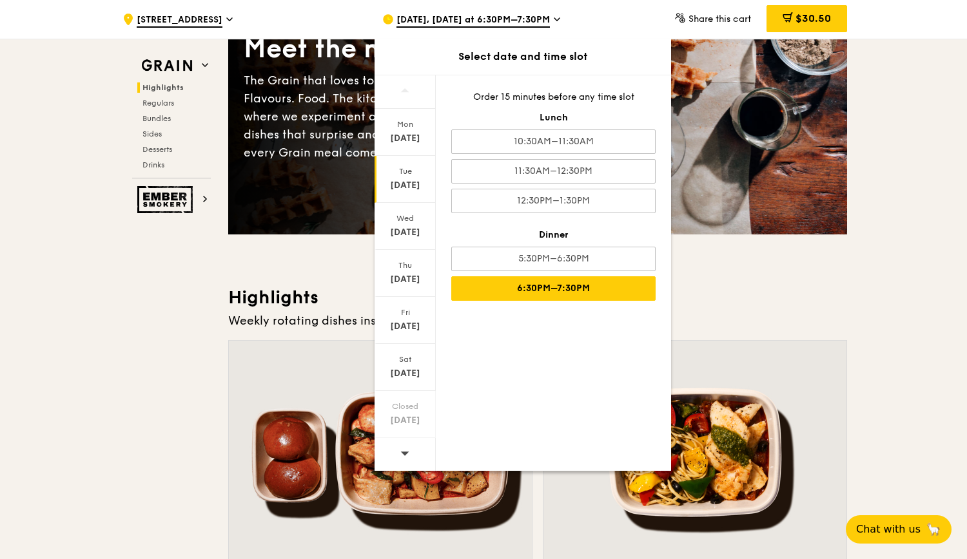
click at [405, 454] on icon at bounding box center [404, 454] width 9 height 10
click at [410, 329] on div "Sep 26" at bounding box center [404, 326] width 57 height 13
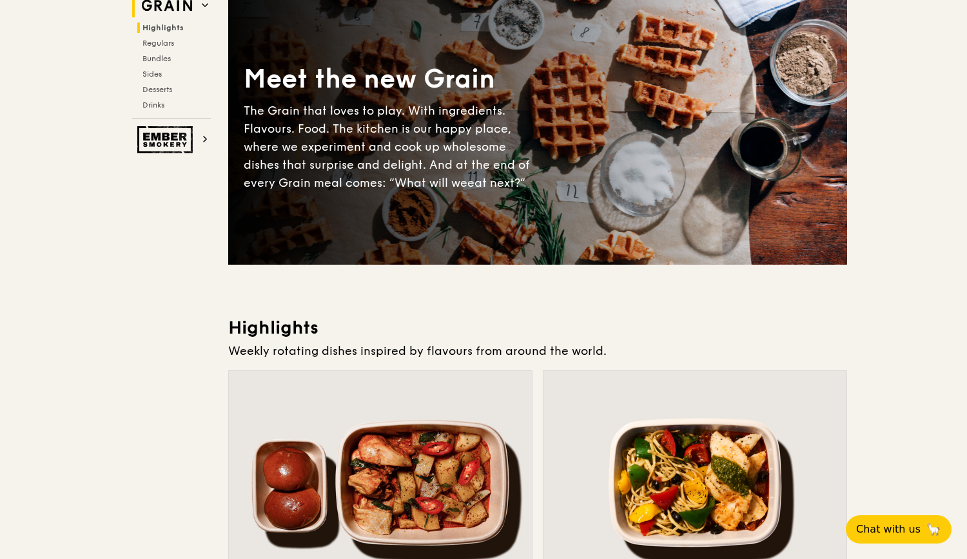
scroll to position [0, 0]
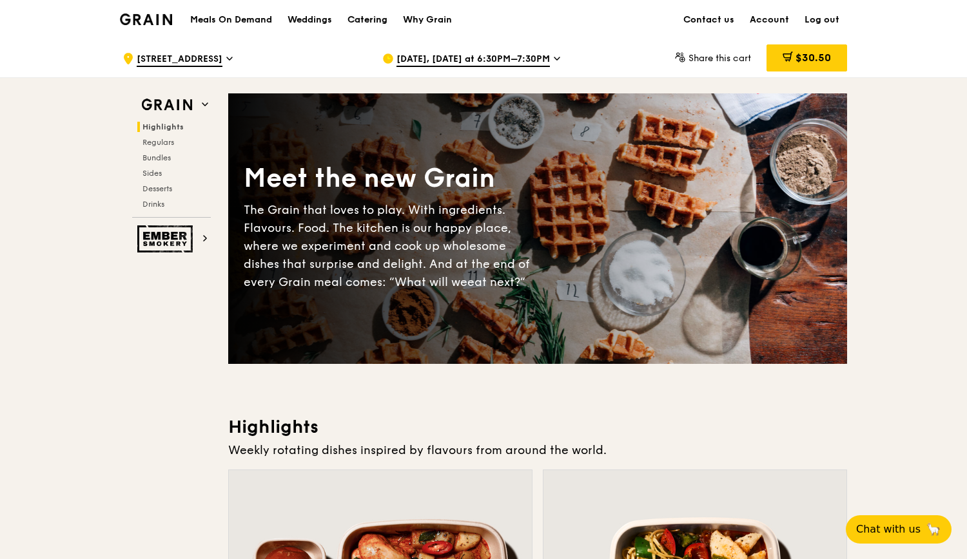
click at [358, 21] on div "Catering" at bounding box center [367, 20] width 40 height 39
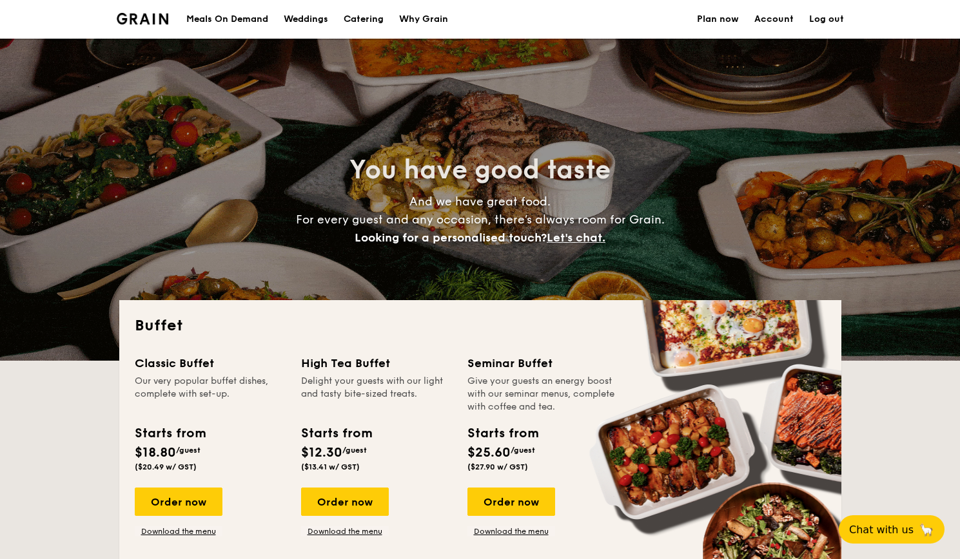
select select
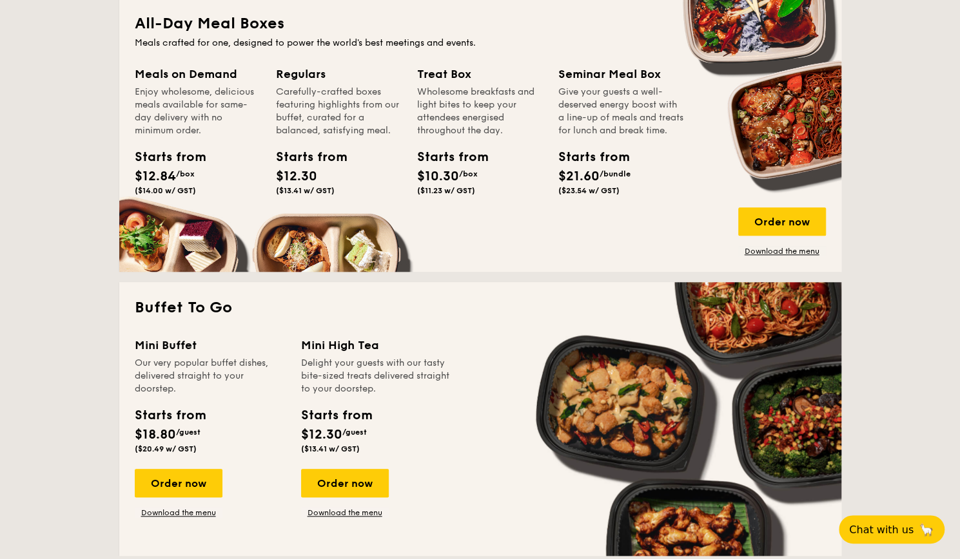
scroll to position [645, 0]
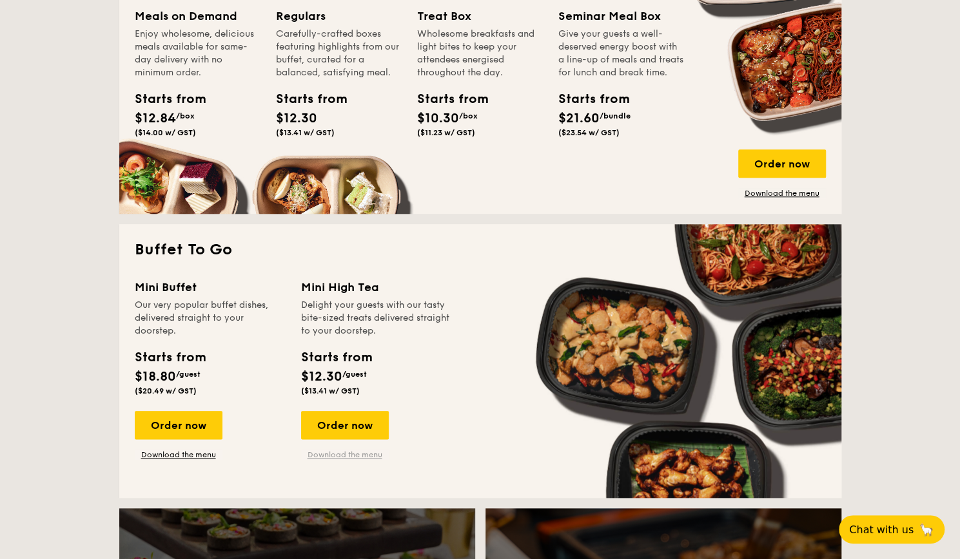
click at [342, 451] on link "Download the menu" at bounding box center [345, 455] width 88 height 10
drag, startPoint x: 648, startPoint y: 379, endPoint x: 893, endPoint y: 161, distance: 327.3
drag, startPoint x: 889, startPoint y: 153, endPoint x: 867, endPoint y: 106, distance: 51.6
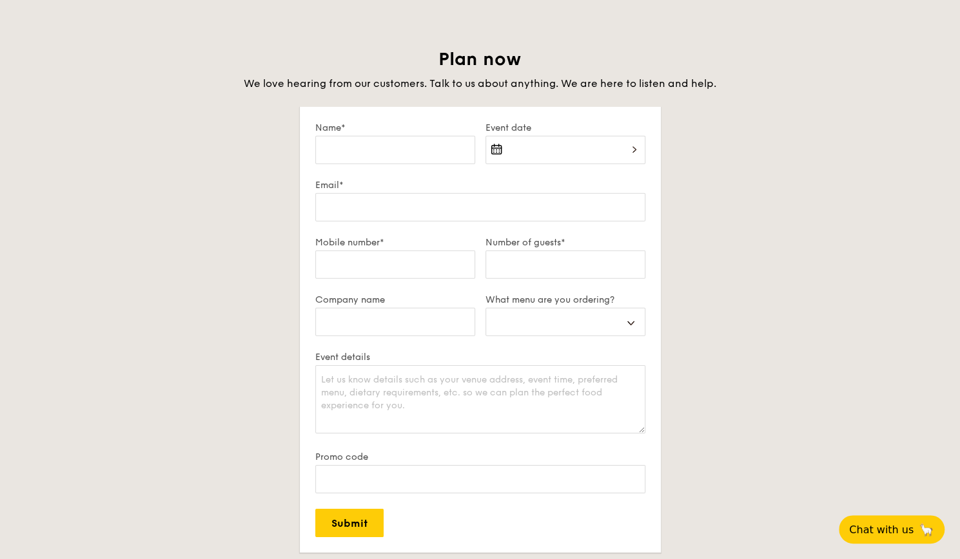
scroll to position [2191, 0]
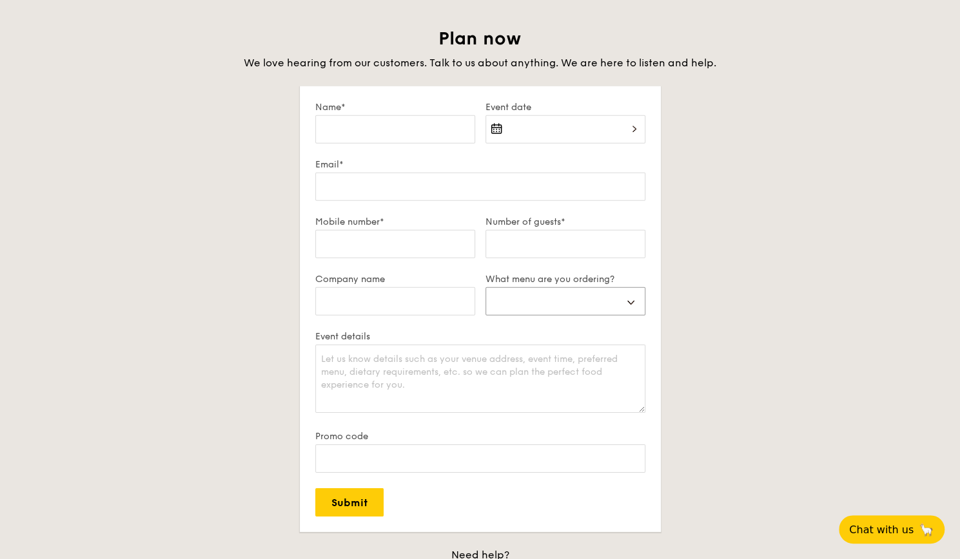
click at [513, 298] on select "Buffet Mini Buffet High Tea Canapés Meal Boxes Wedding" at bounding box center [565, 301] width 160 height 28
click at [741, 374] on div "Plan now We love hearing from our customers. Talk to us about anything. We are …" at bounding box center [480, 326] width 722 height 598
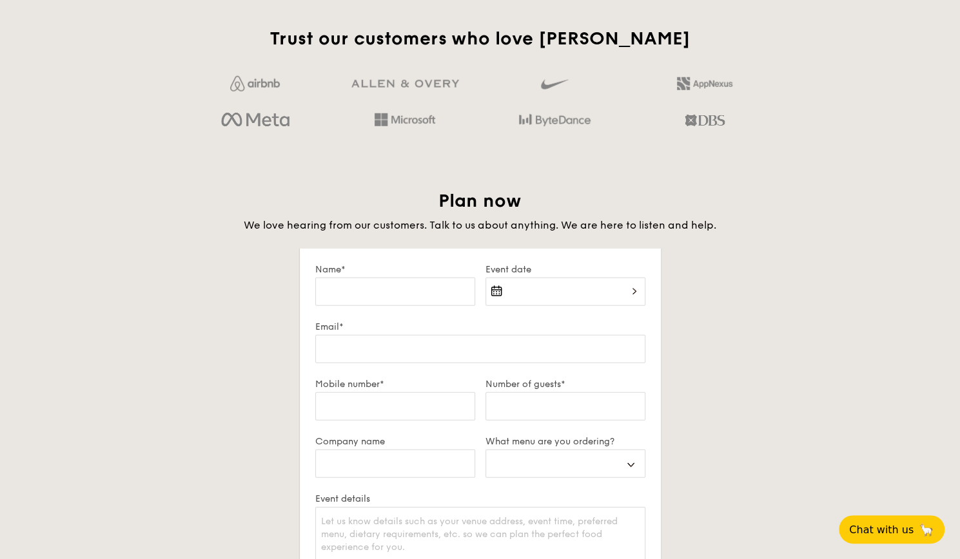
scroll to position [1998, 0]
